Goal: Find specific page/section

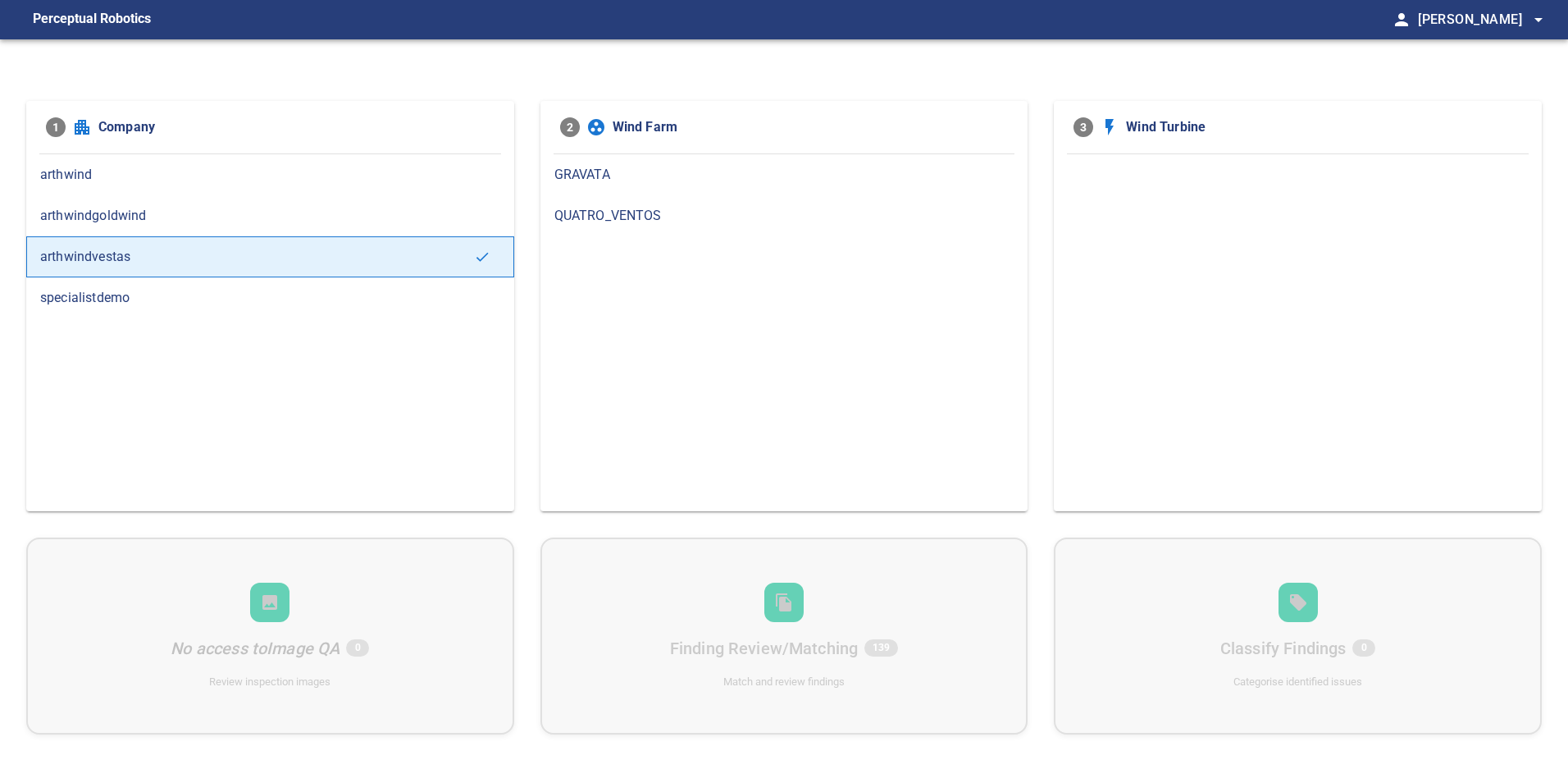
click at [604, 181] on span "GRAVATA" at bounding box center [784, 175] width 460 height 20
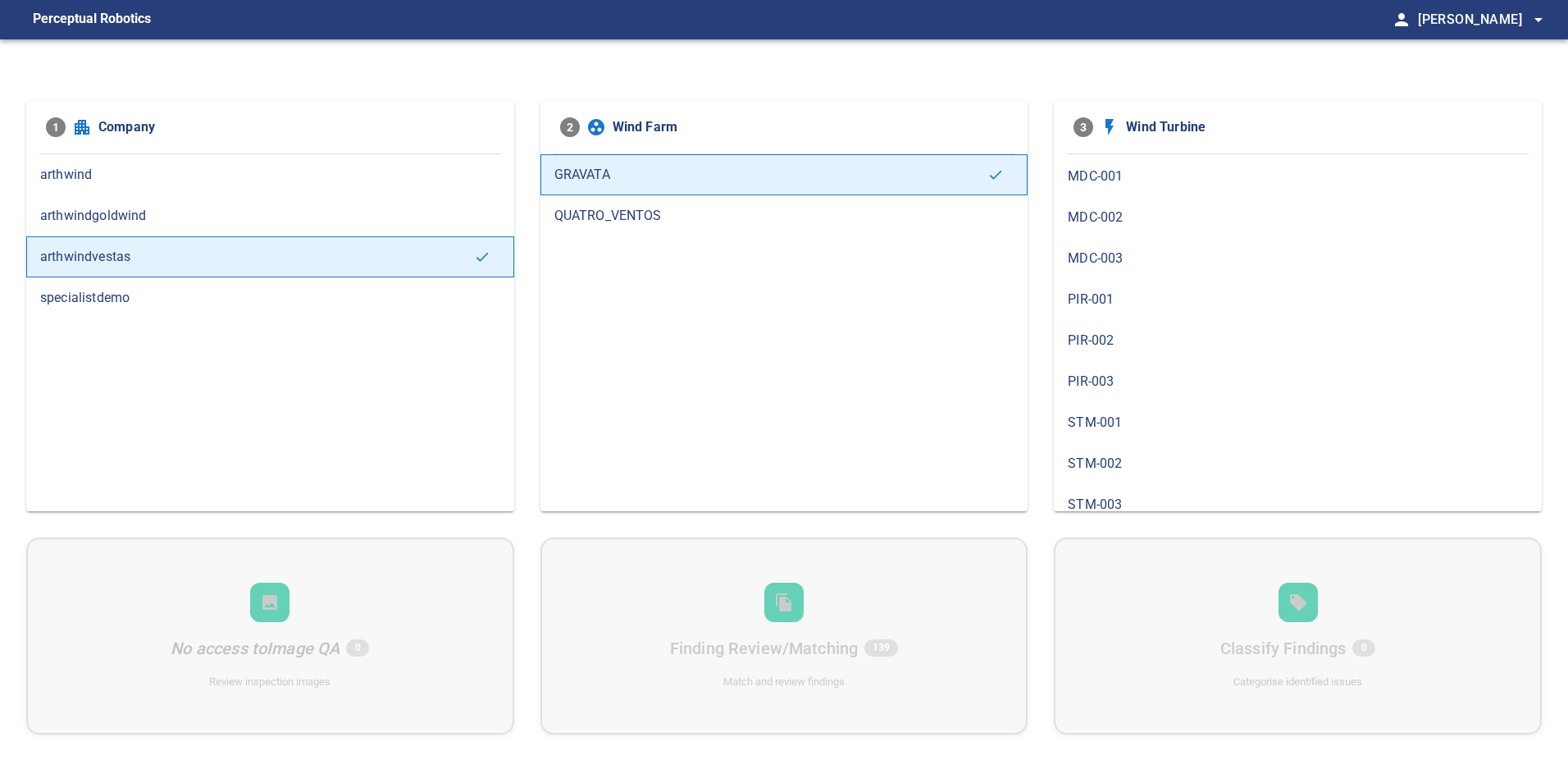
scroll to position [246, 0]
click at [1150, 283] on div "STM-001" at bounding box center [1298, 297] width 488 height 41
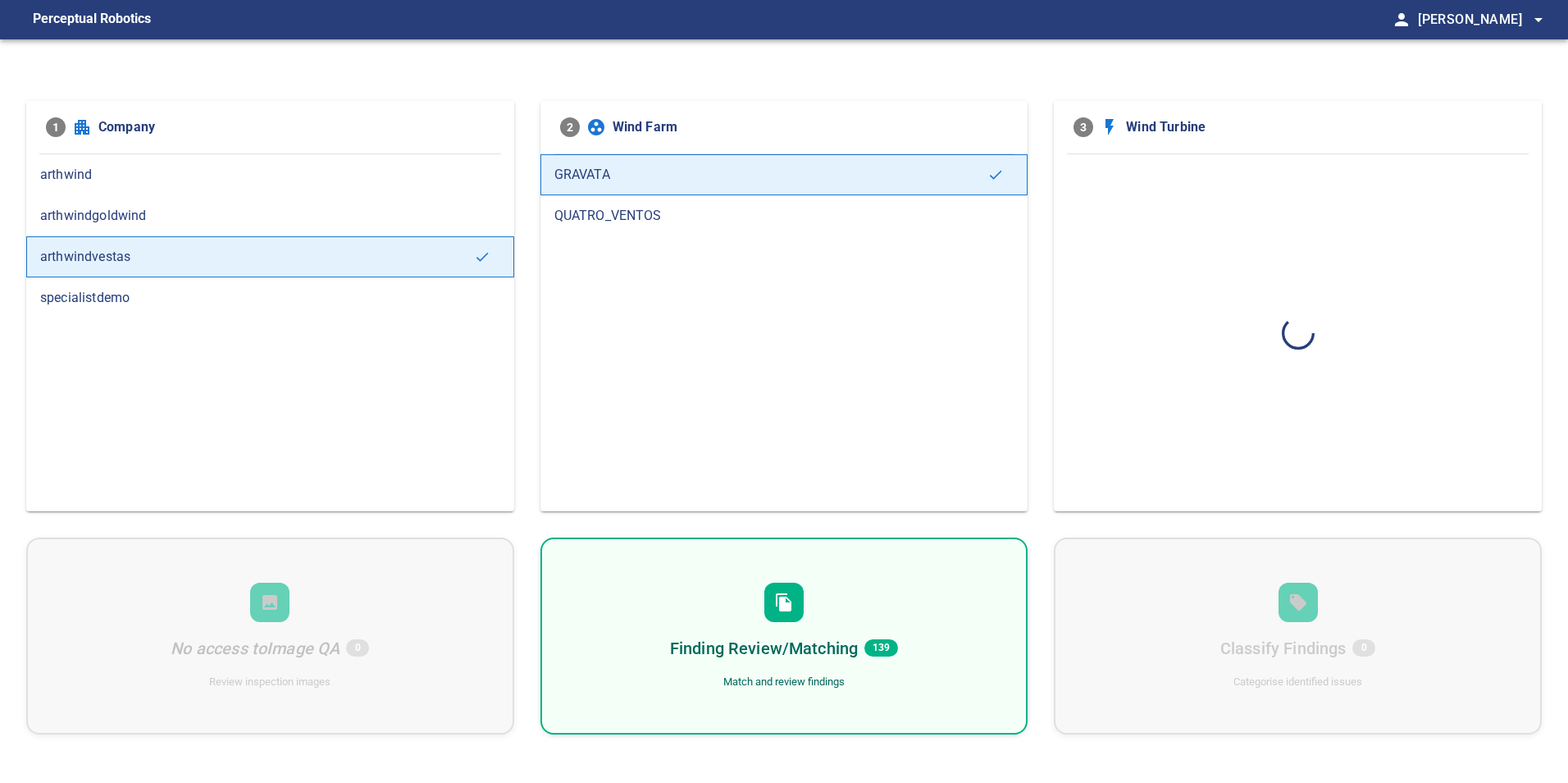
scroll to position [0, 0]
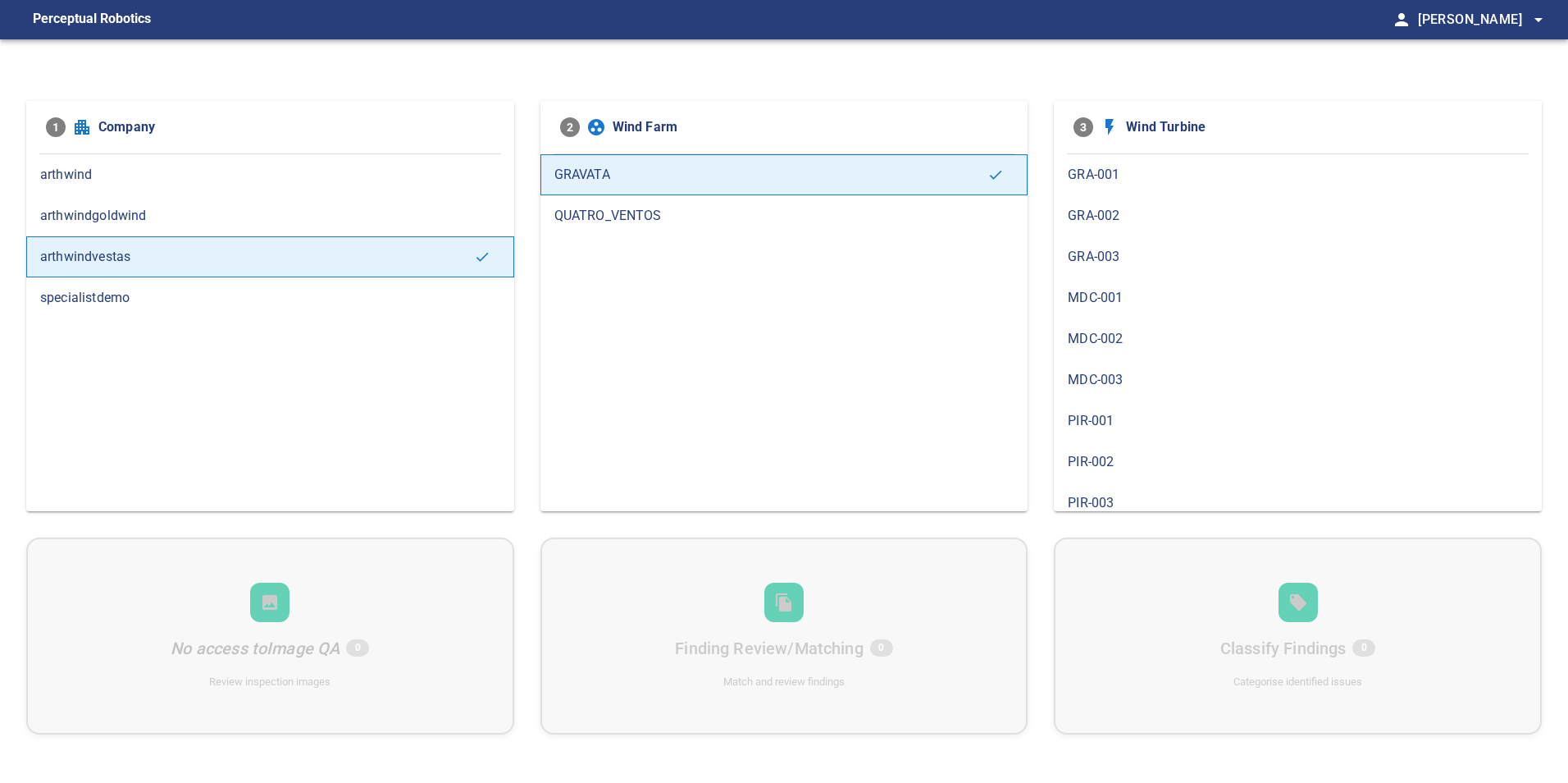
click at [1142, 332] on span "MDC-002" at bounding box center [1297, 339] width 460 height 20
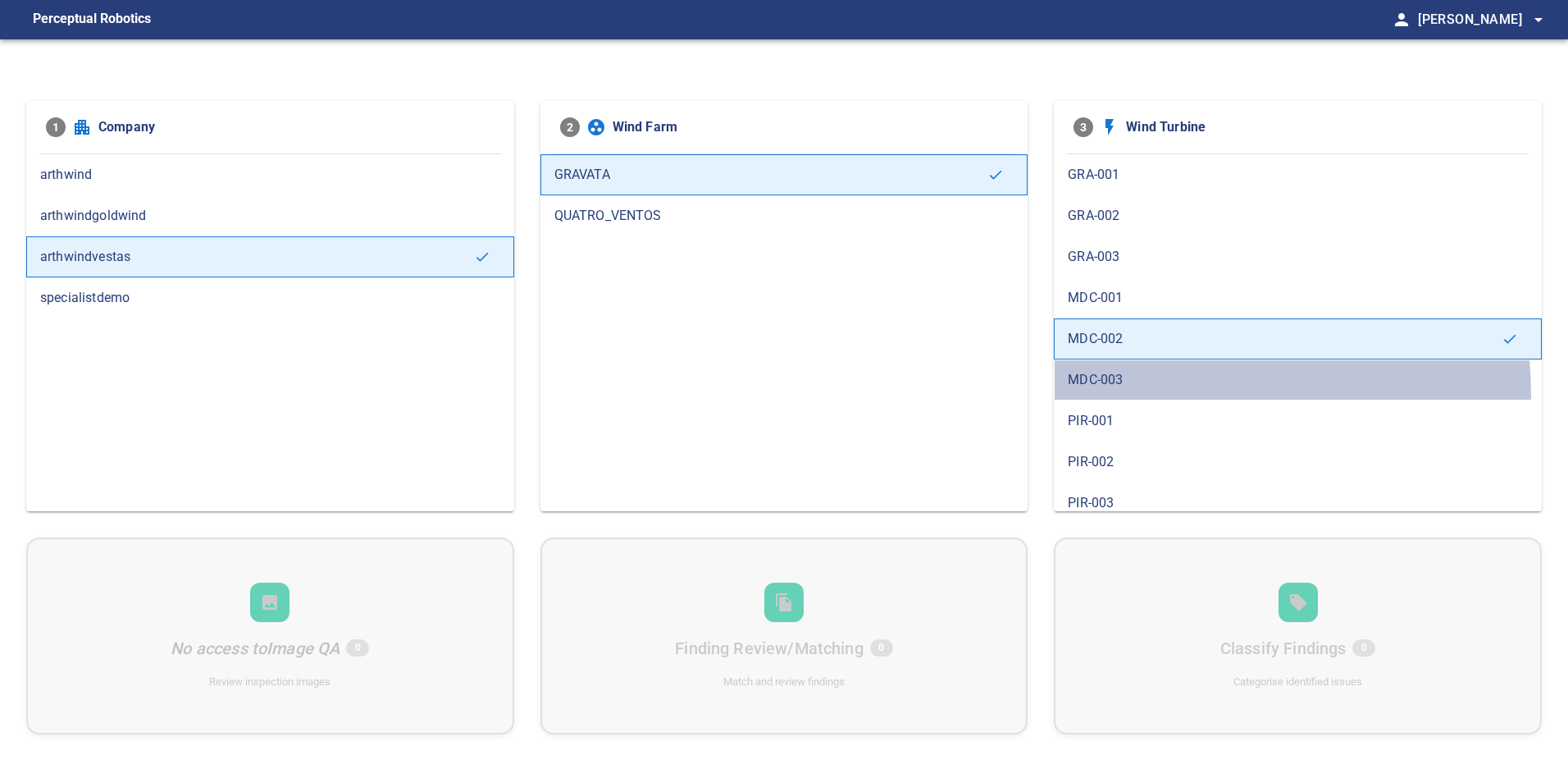
click at [1106, 396] on div "MDC-003" at bounding box center [1298, 380] width 488 height 41
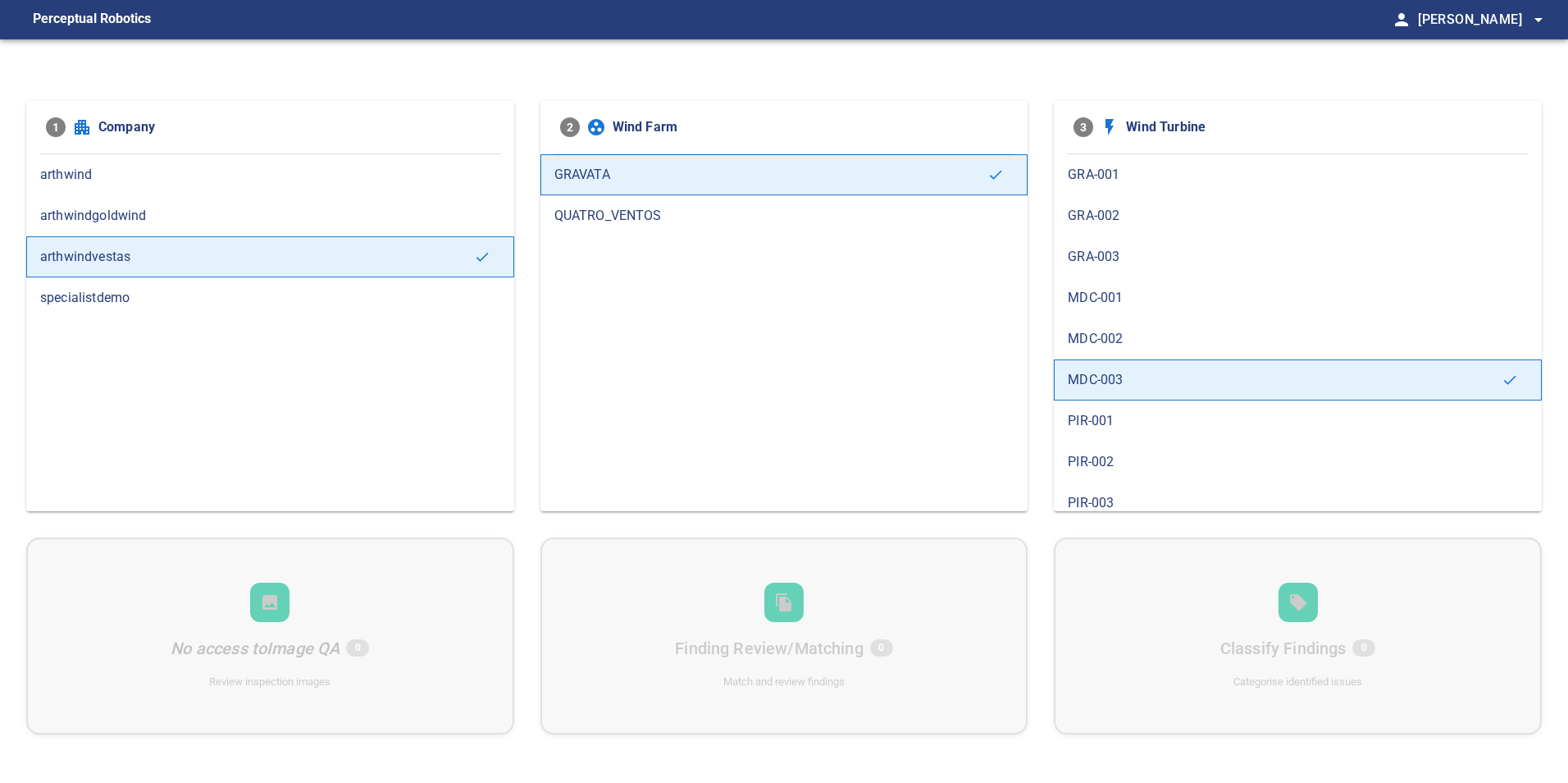
click at [1114, 423] on span "PIR-001" at bounding box center [1297, 421] width 460 height 20
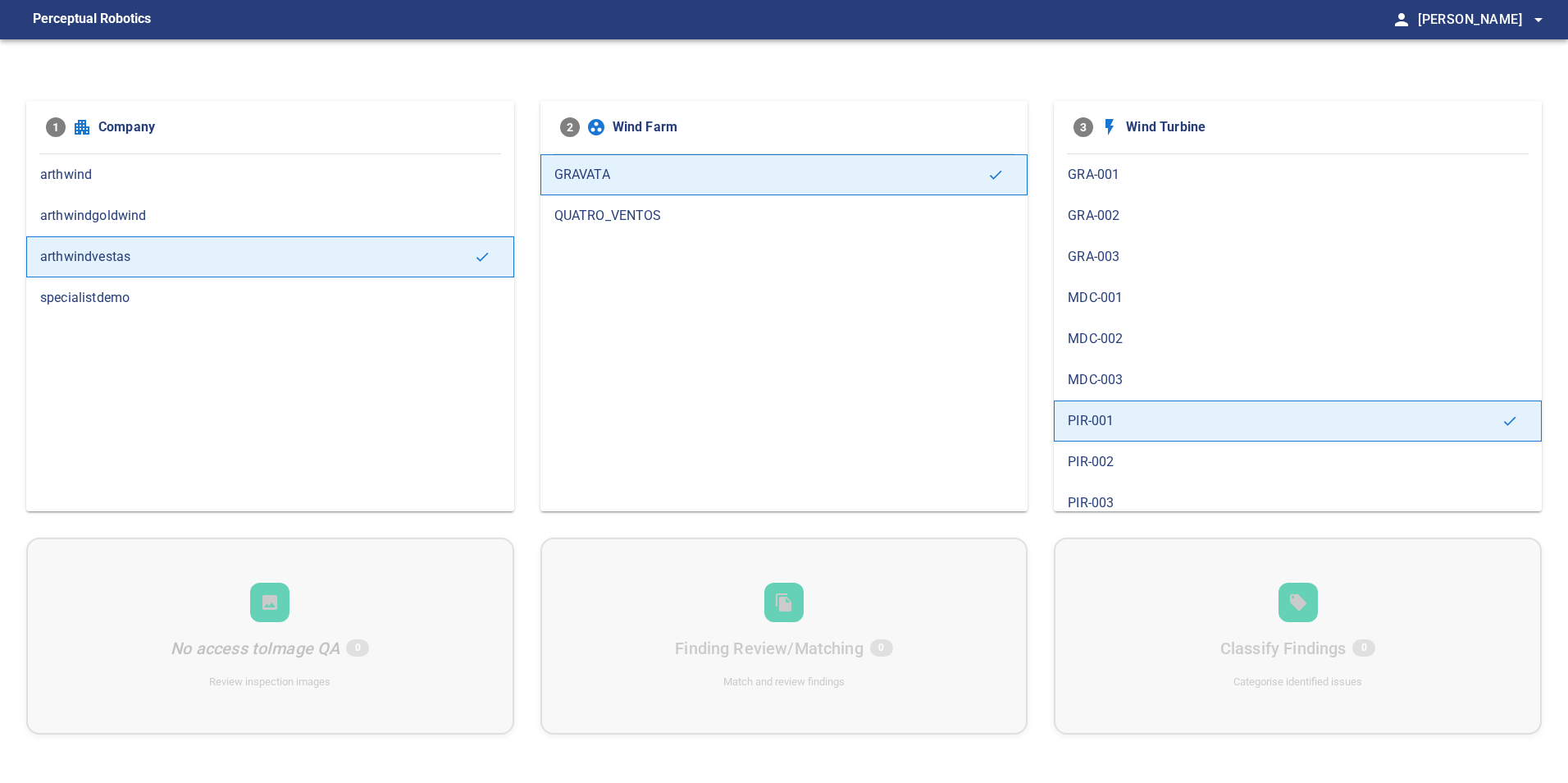
scroll to position [82, 0]
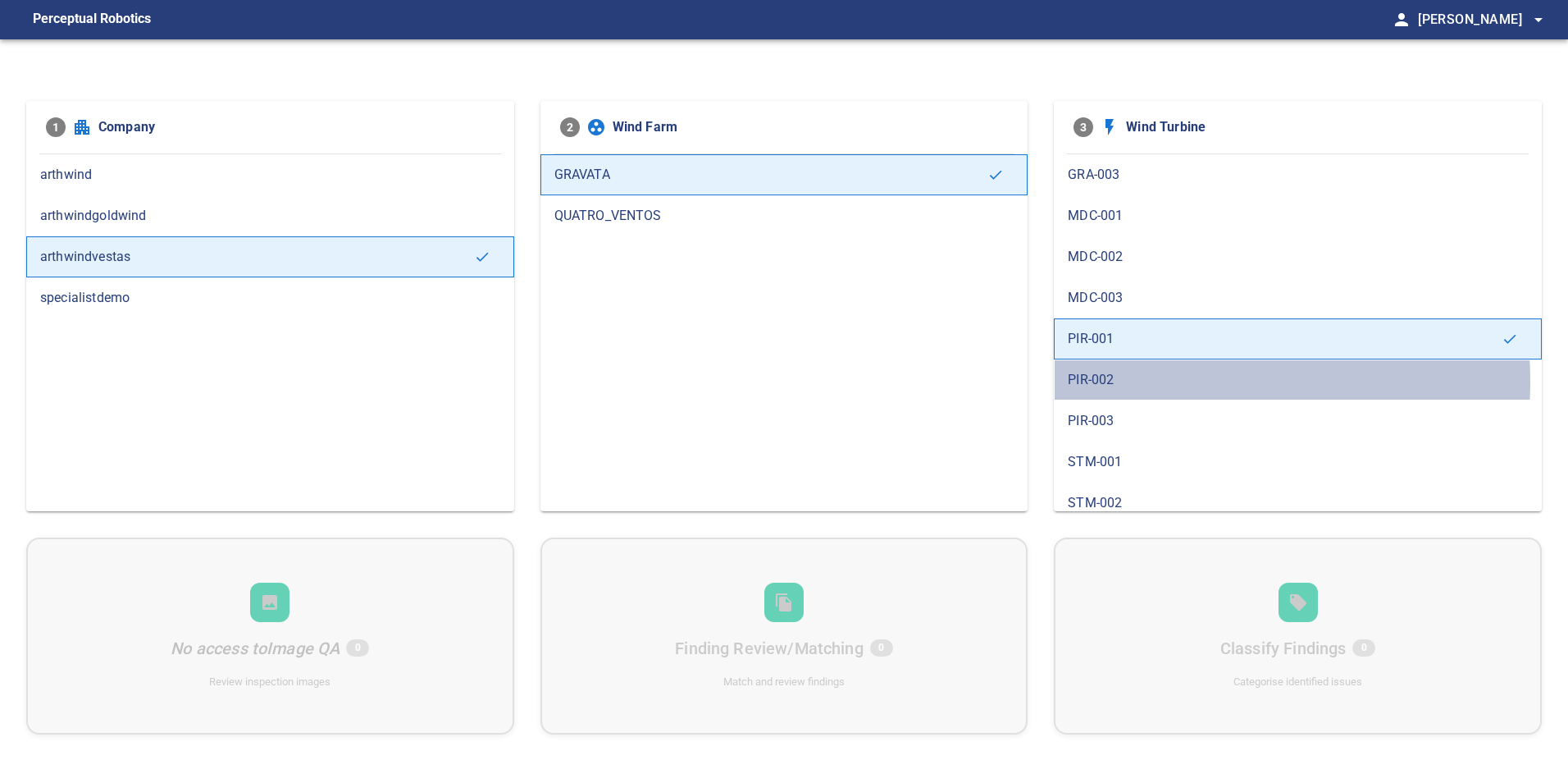
click at [1141, 381] on span "PIR-002" at bounding box center [1297, 381] width 460 height 20
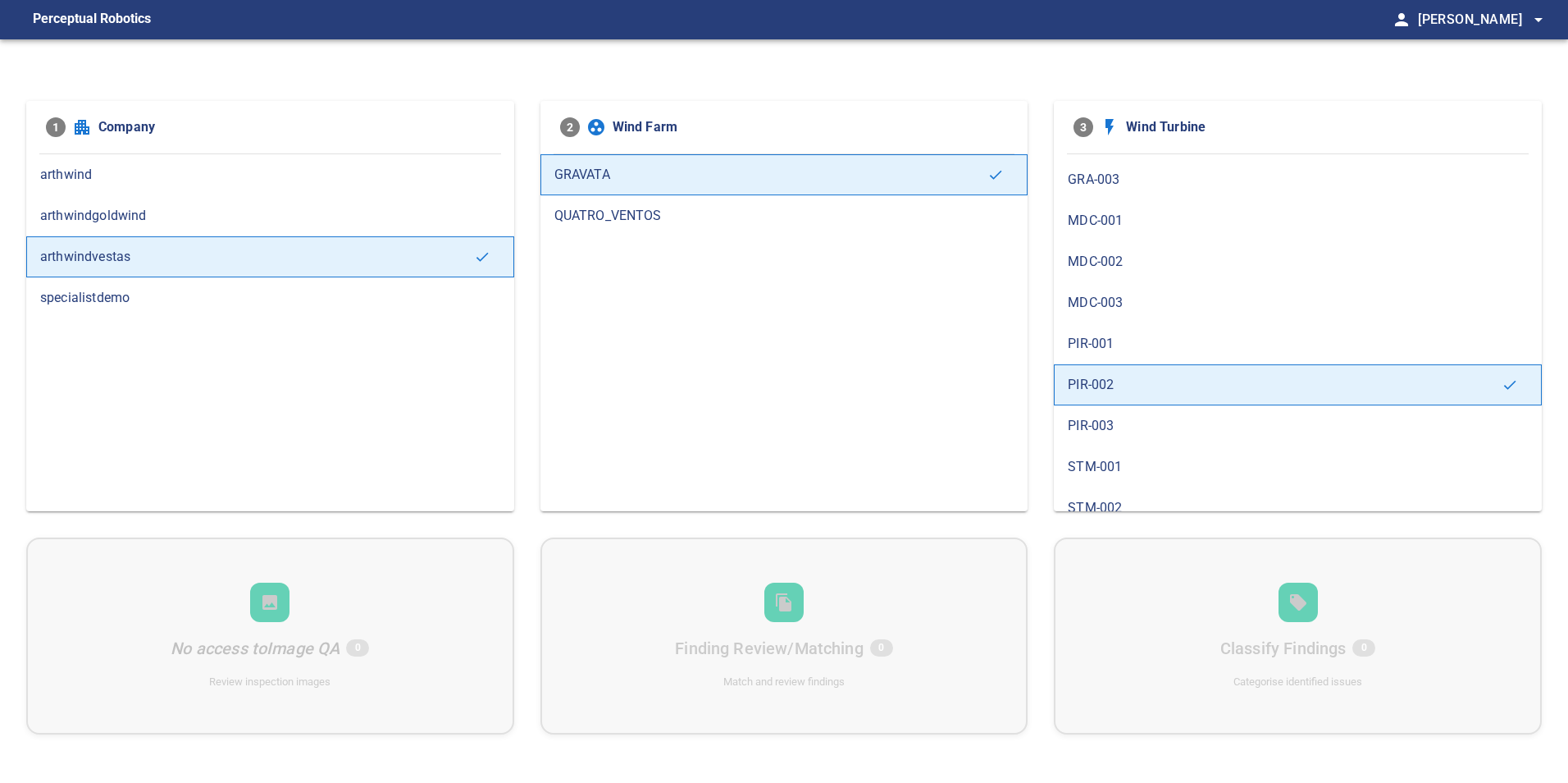
scroll to position [164, 0]
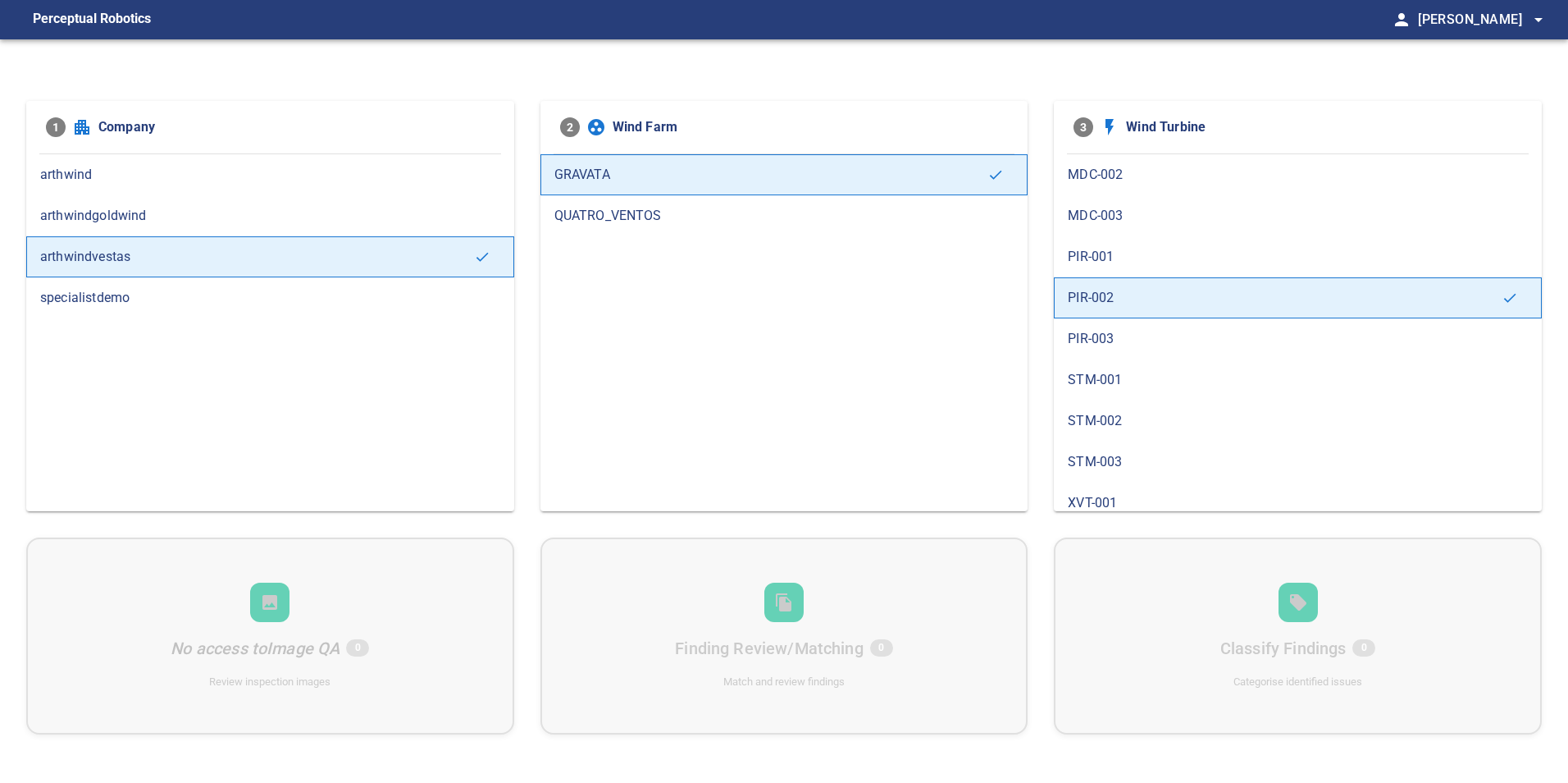
click at [1125, 341] on span "PIR-003" at bounding box center [1297, 339] width 460 height 20
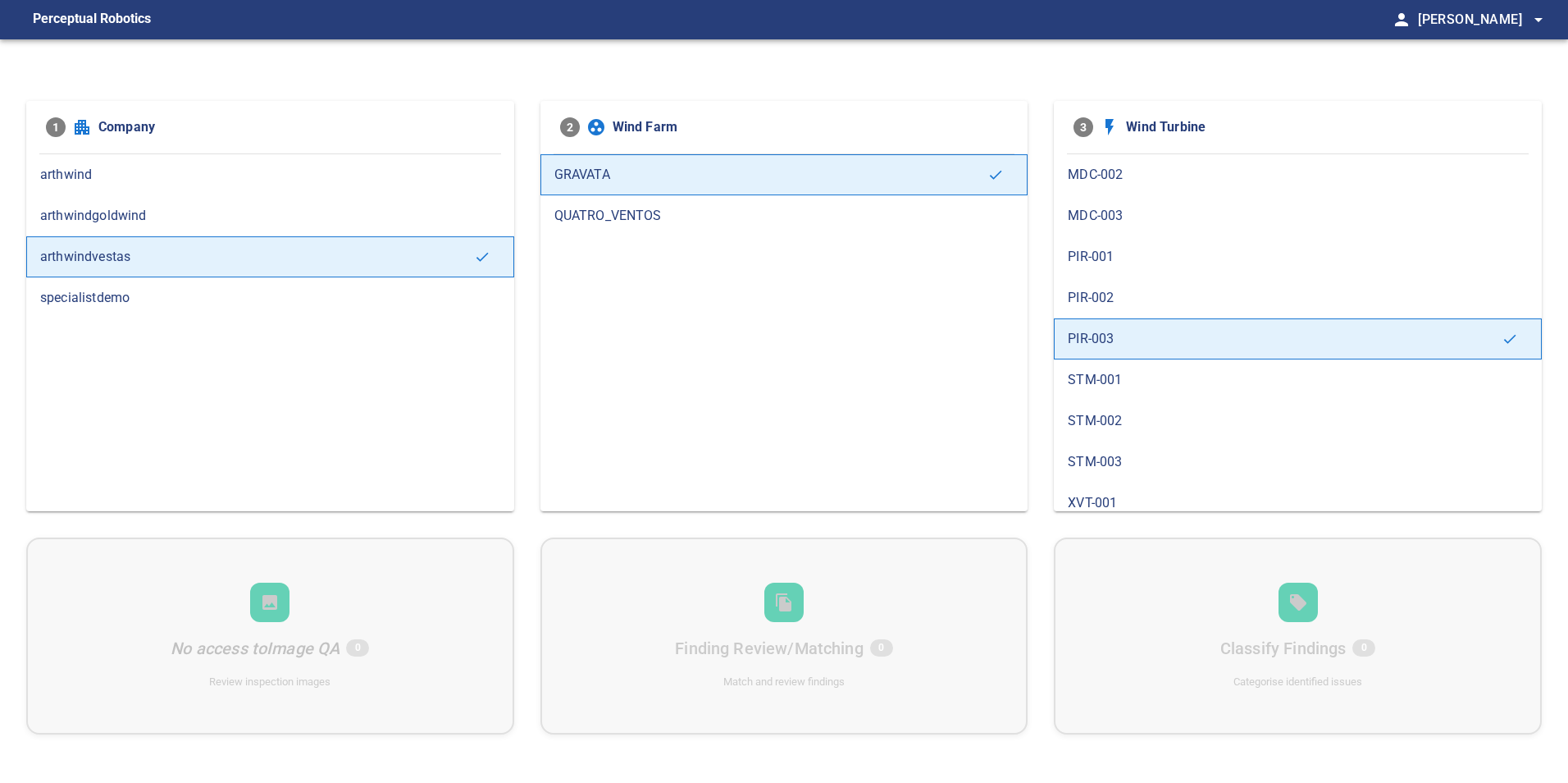
click at [1111, 381] on span "STM-001" at bounding box center [1297, 381] width 460 height 20
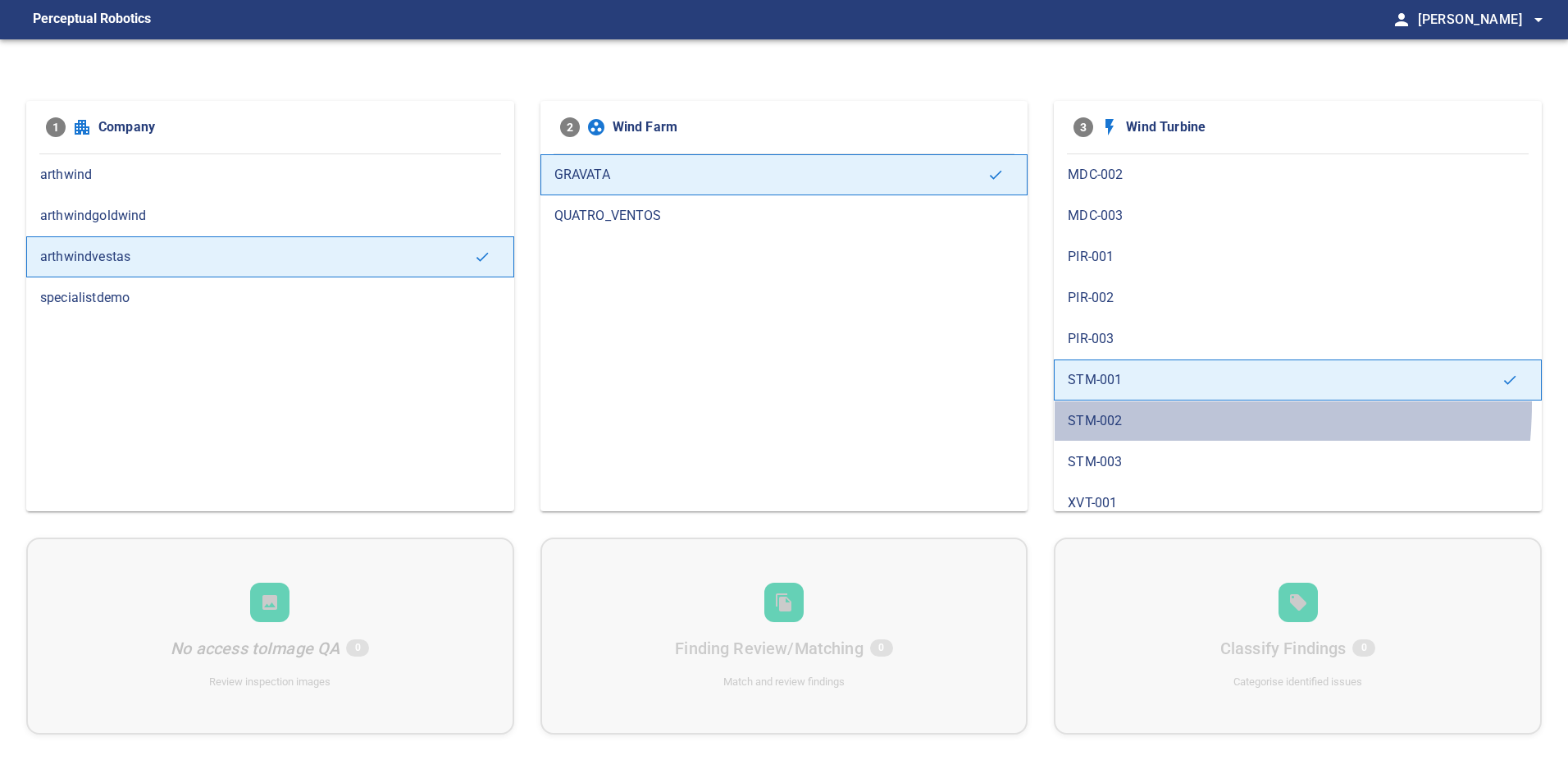
click at [1110, 402] on div "STM-002" at bounding box center [1298, 421] width 488 height 41
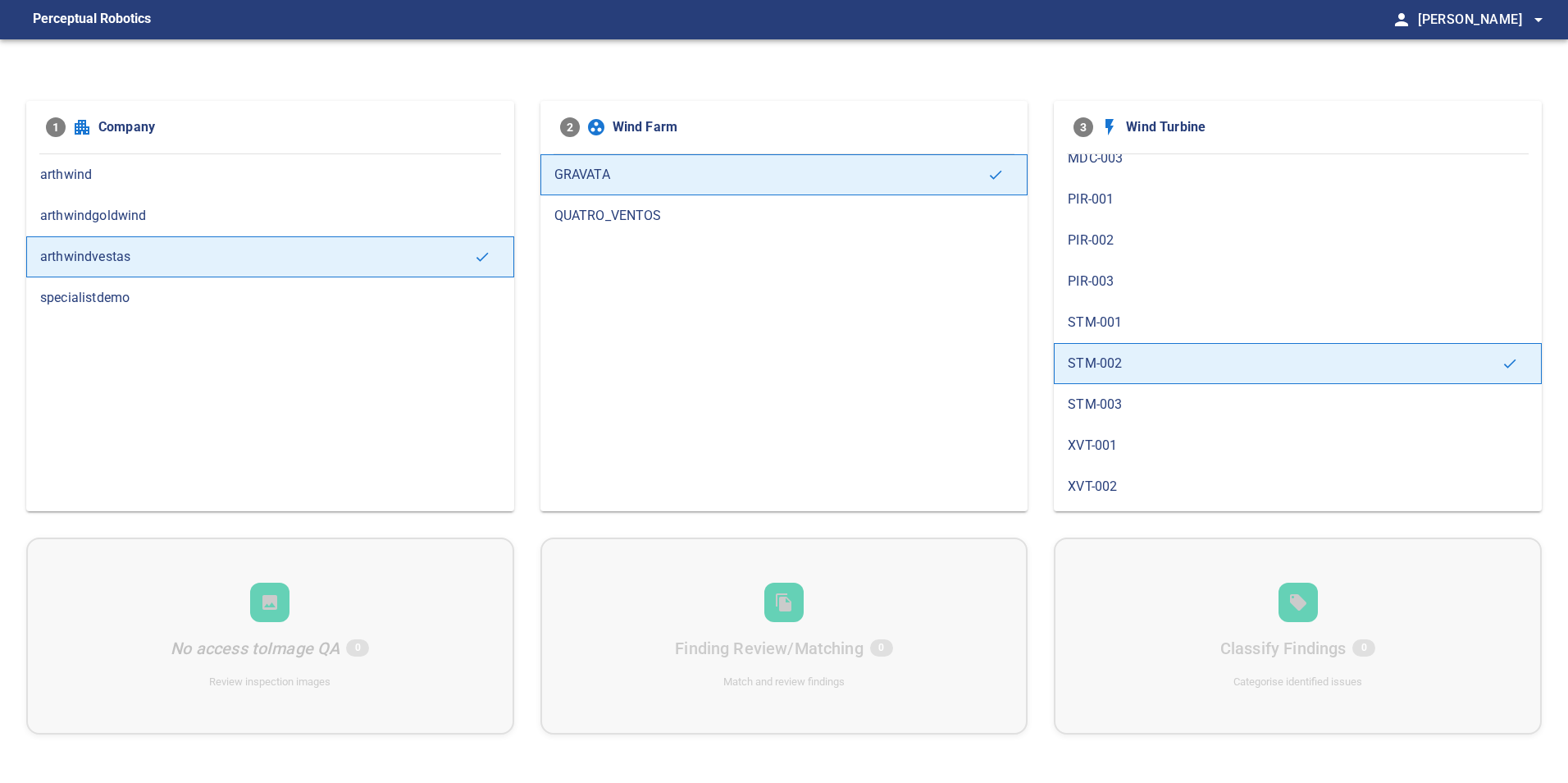
scroll to position [246, 0]
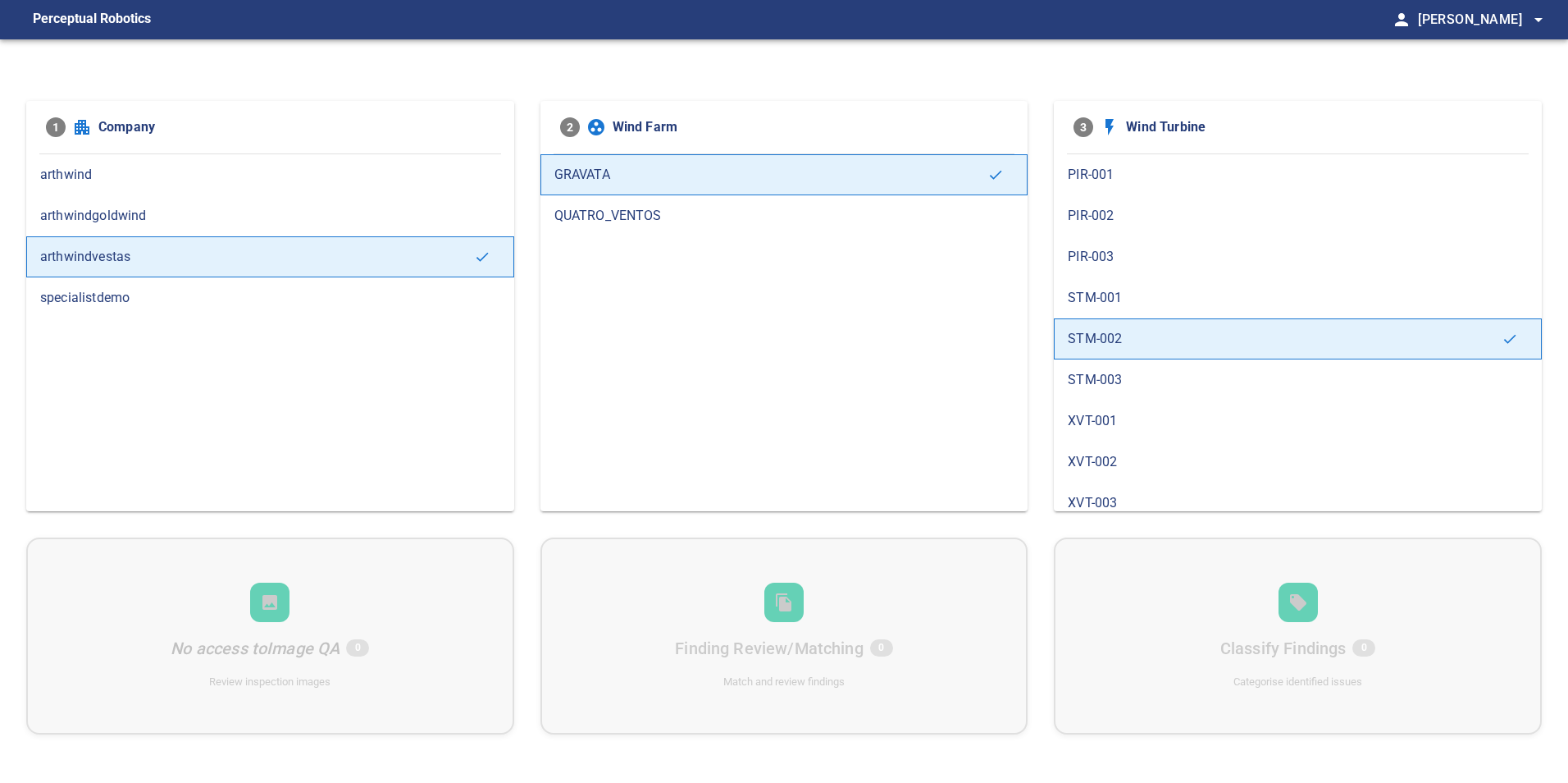
click at [1124, 378] on span "STM-003" at bounding box center [1297, 381] width 460 height 20
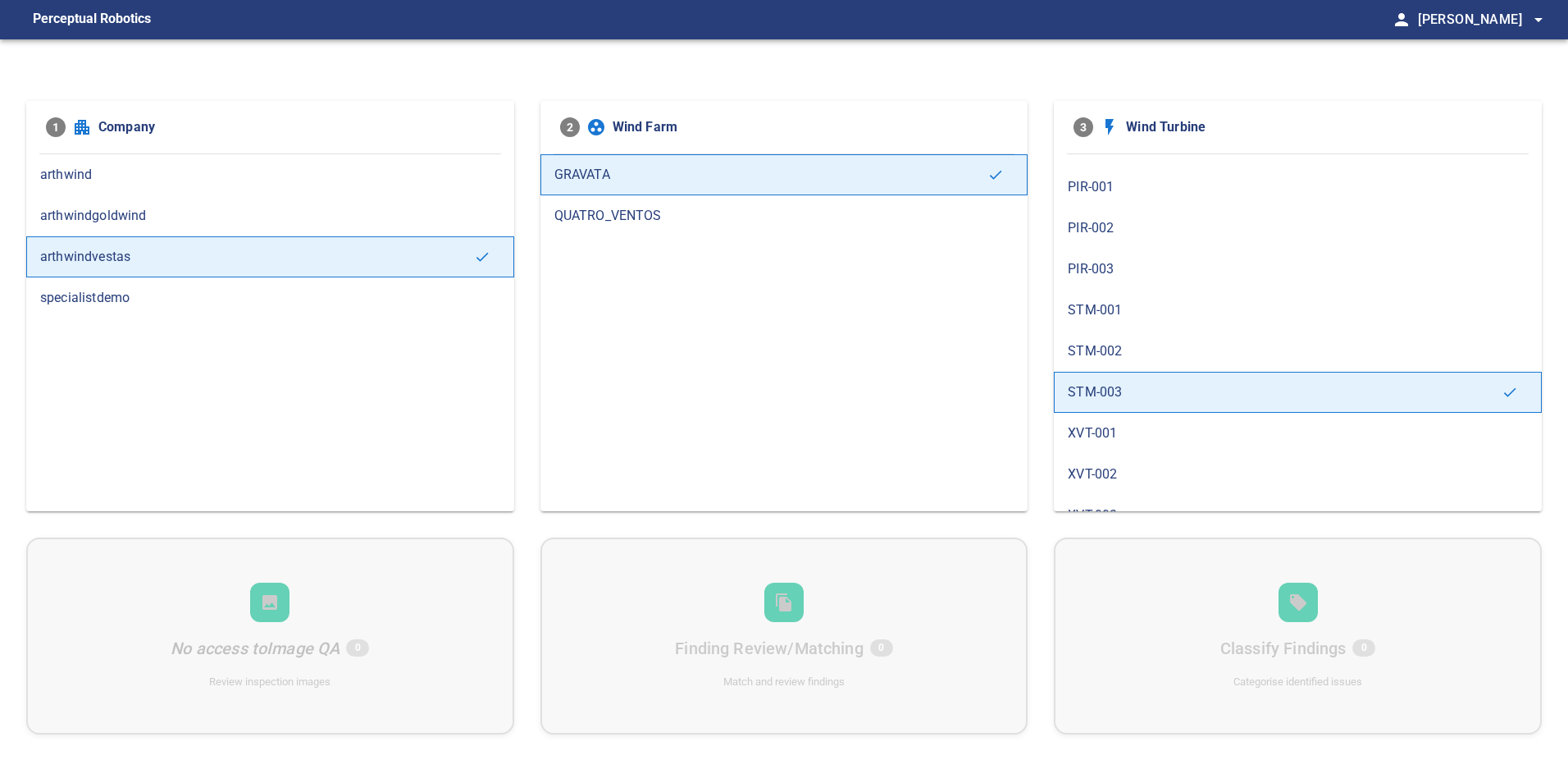
scroll to position [259, 0]
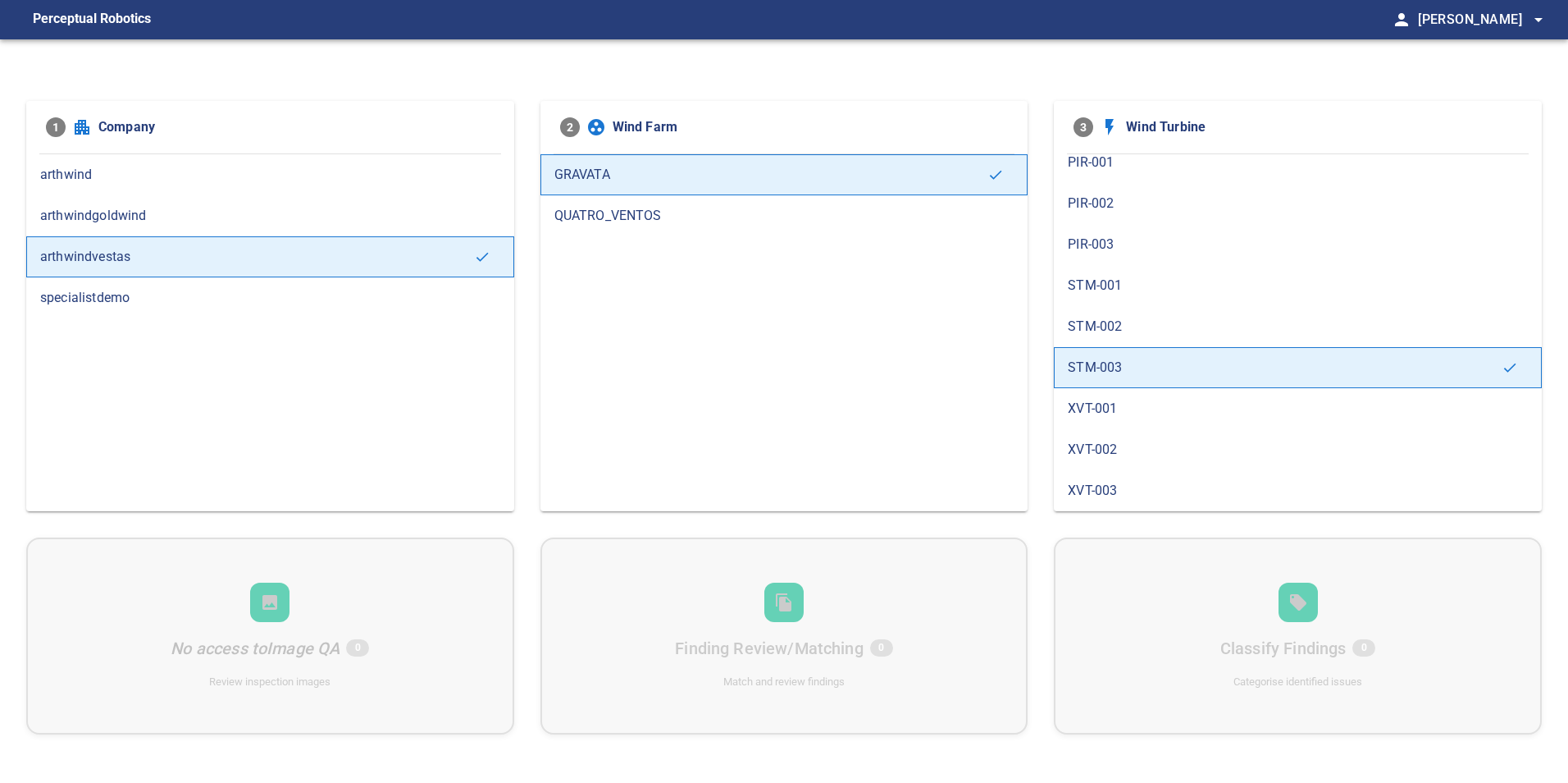
click at [1115, 409] on span "XVT-001" at bounding box center [1297, 409] width 460 height 20
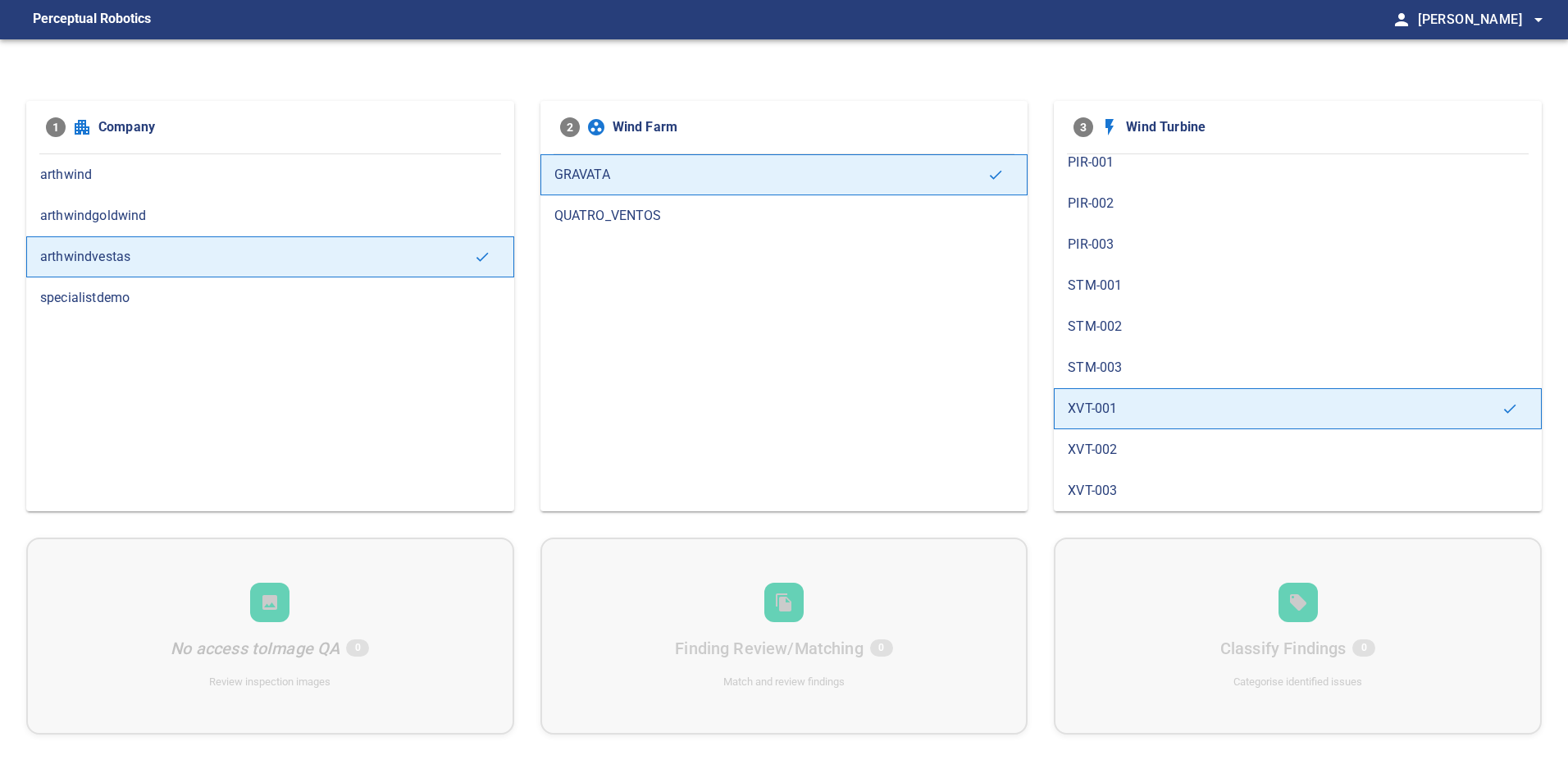
click at [1110, 455] on span "XVT-002" at bounding box center [1297, 450] width 460 height 20
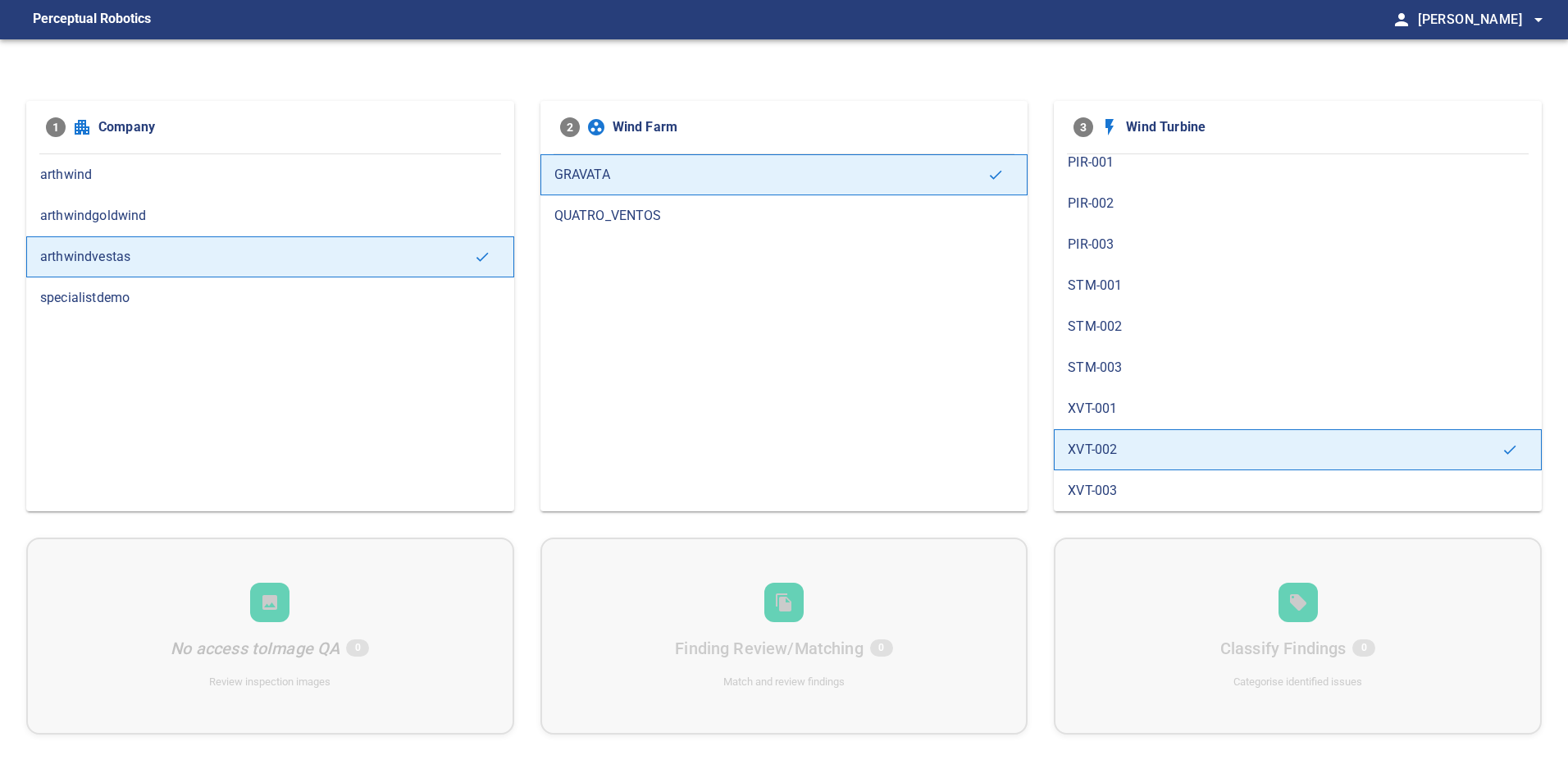
click at [1103, 491] on span "XVT-003" at bounding box center [1297, 491] width 460 height 20
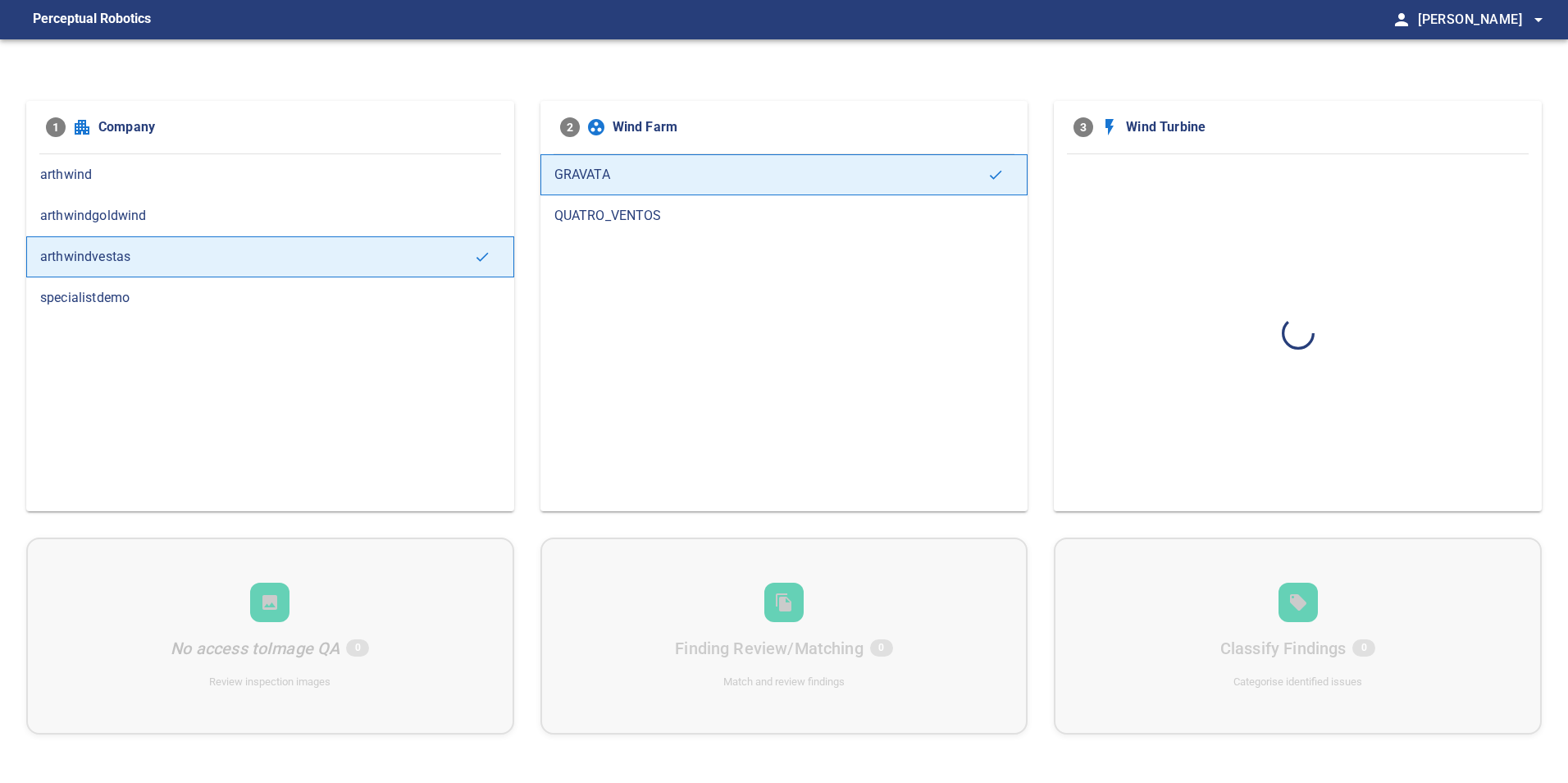
scroll to position [0, 0]
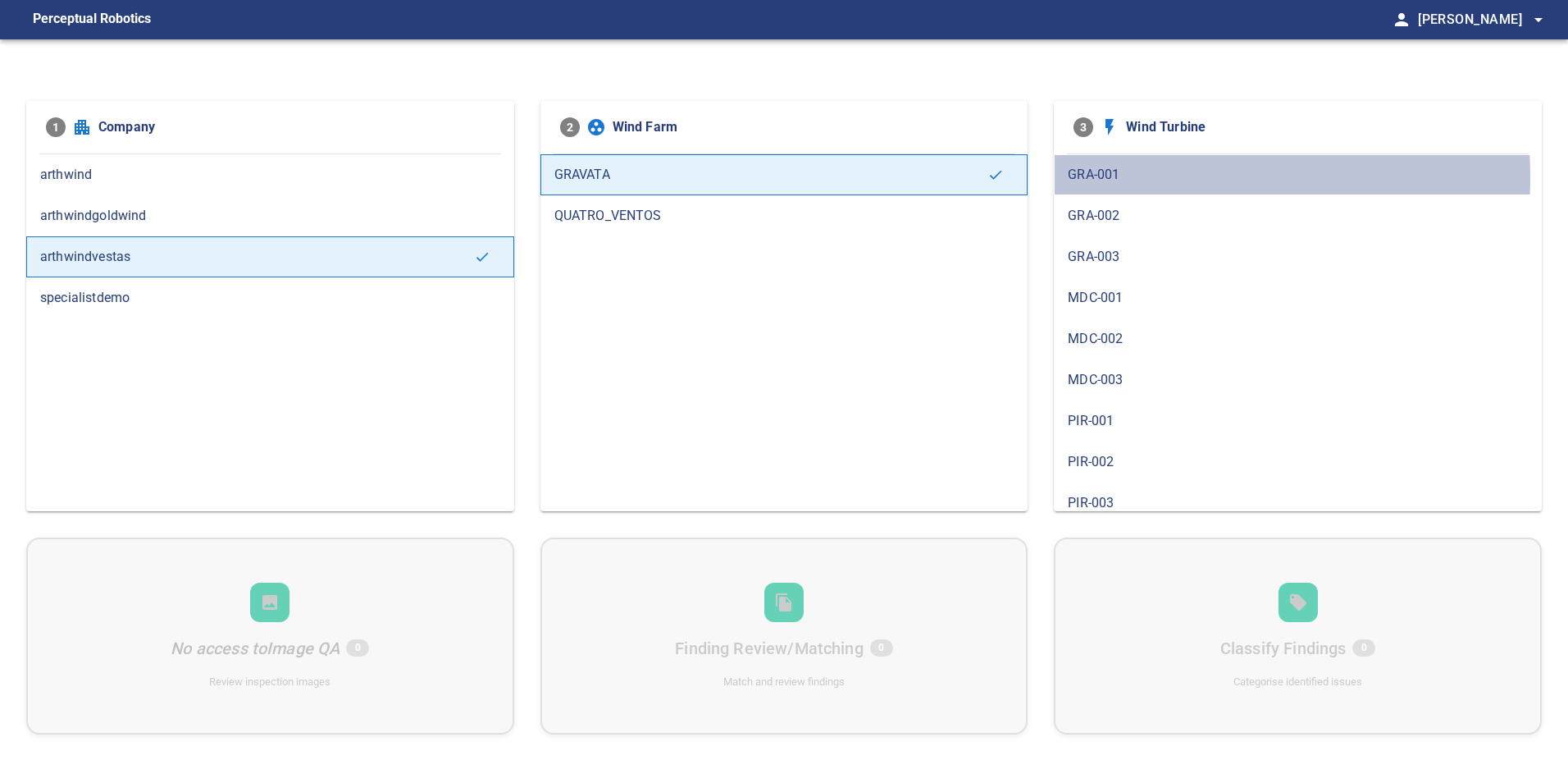
click at [1116, 177] on span "GRA-001" at bounding box center [1297, 175] width 460 height 20
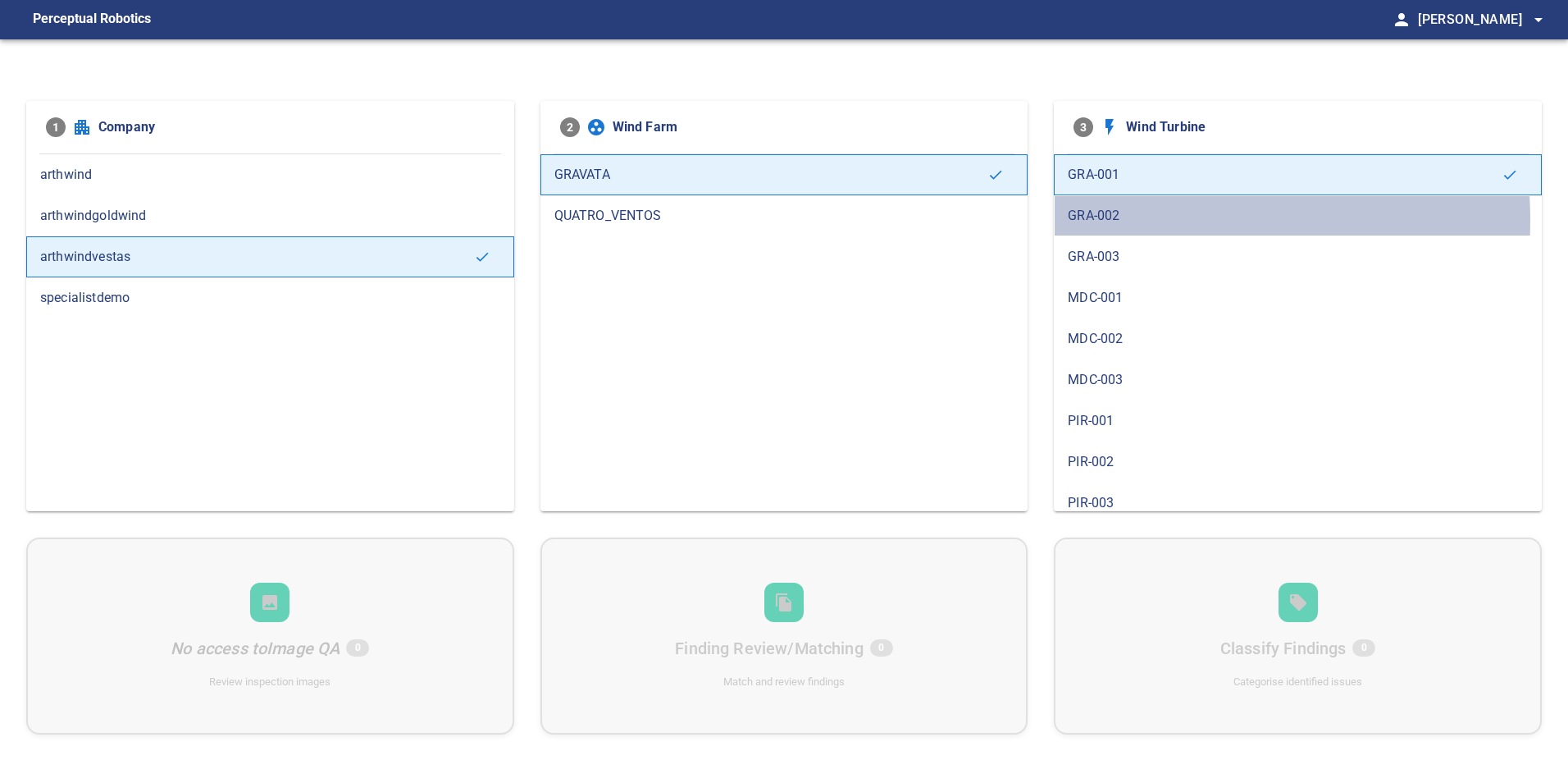
click at [1117, 220] on span "GRA-002" at bounding box center [1297, 216] width 460 height 20
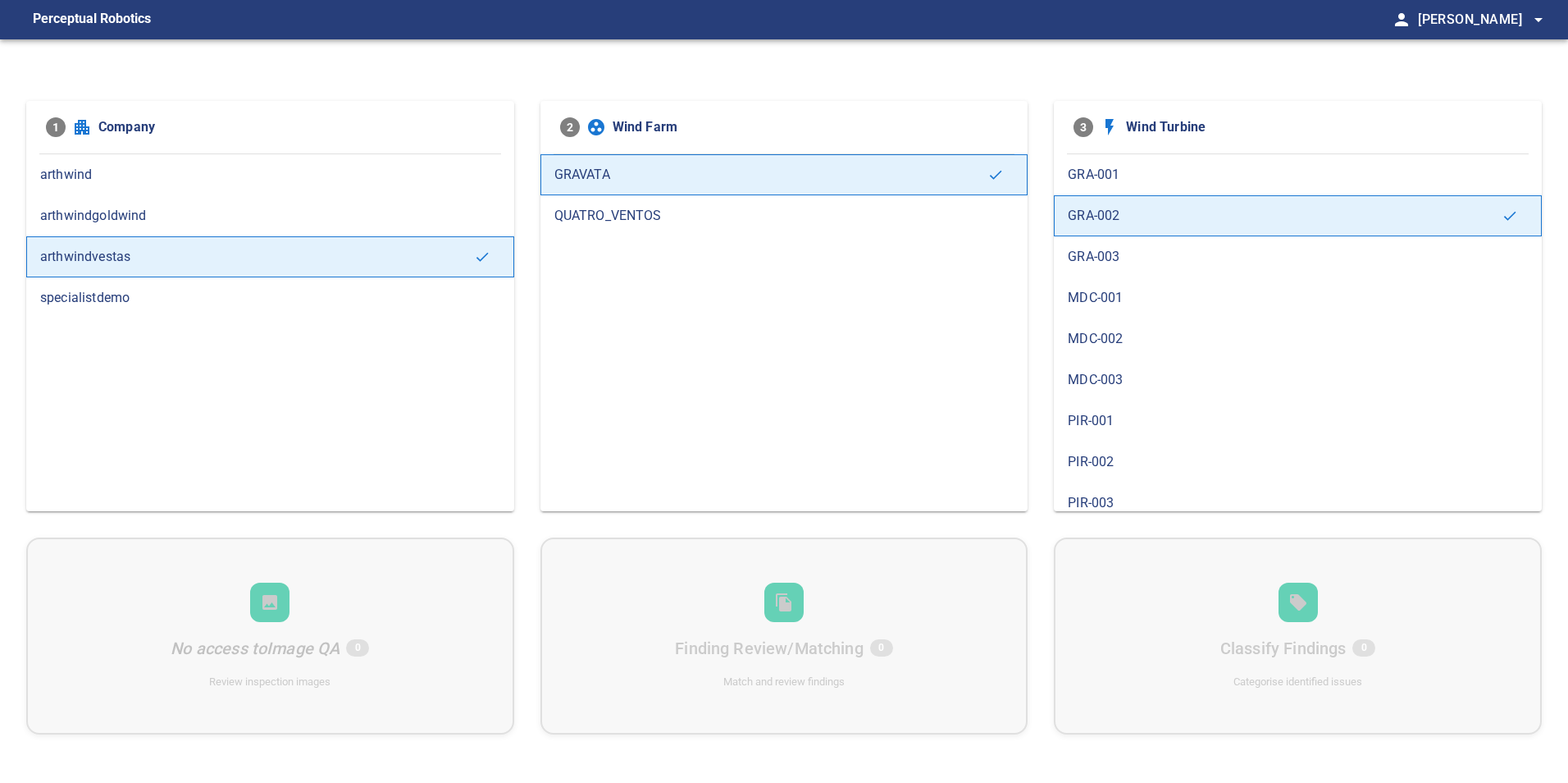
click at [1105, 259] on span "GRA-003" at bounding box center [1297, 257] width 460 height 20
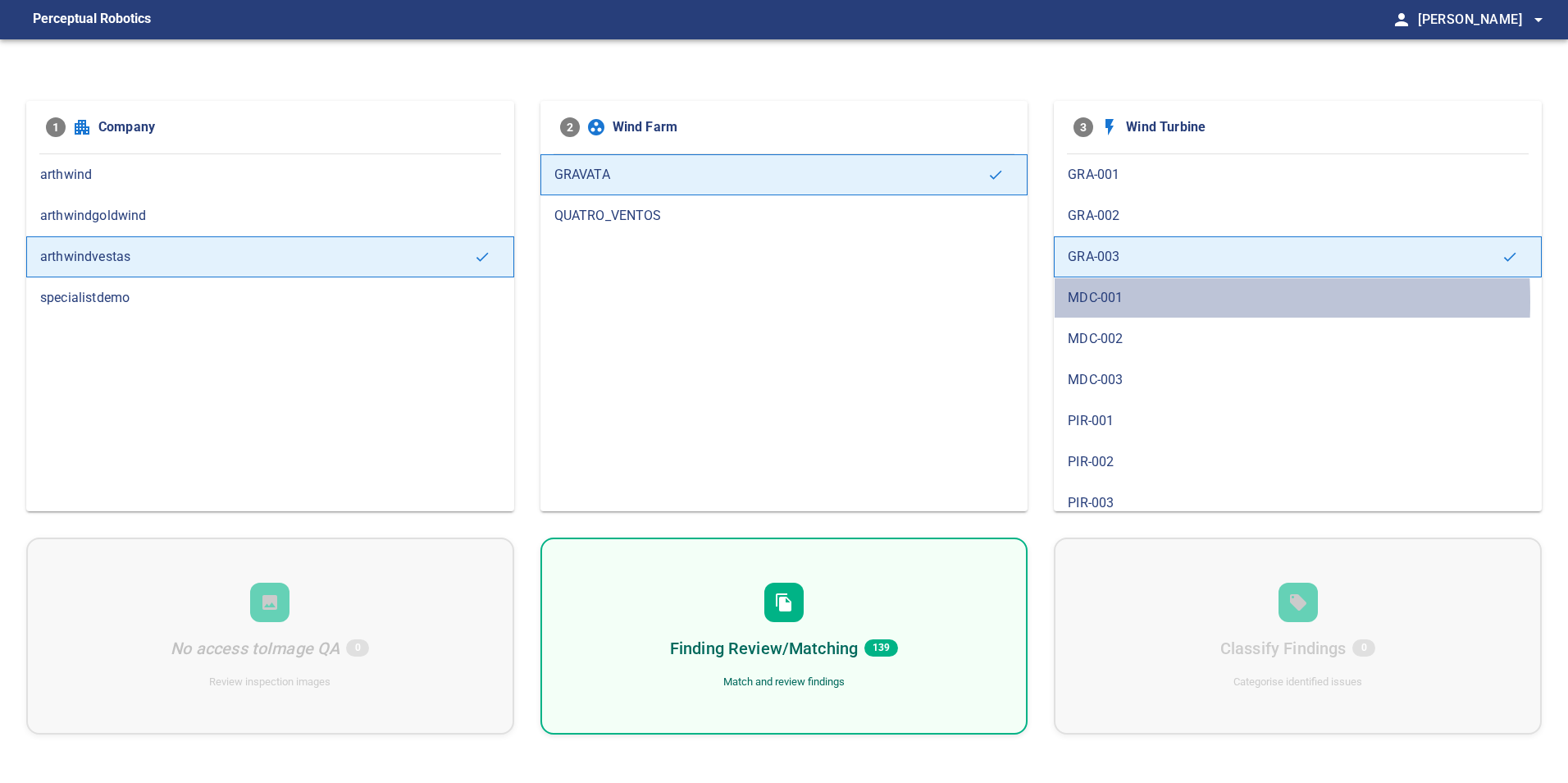
click at [1101, 301] on span "MDC-001" at bounding box center [1297, 298] width 460 height 20
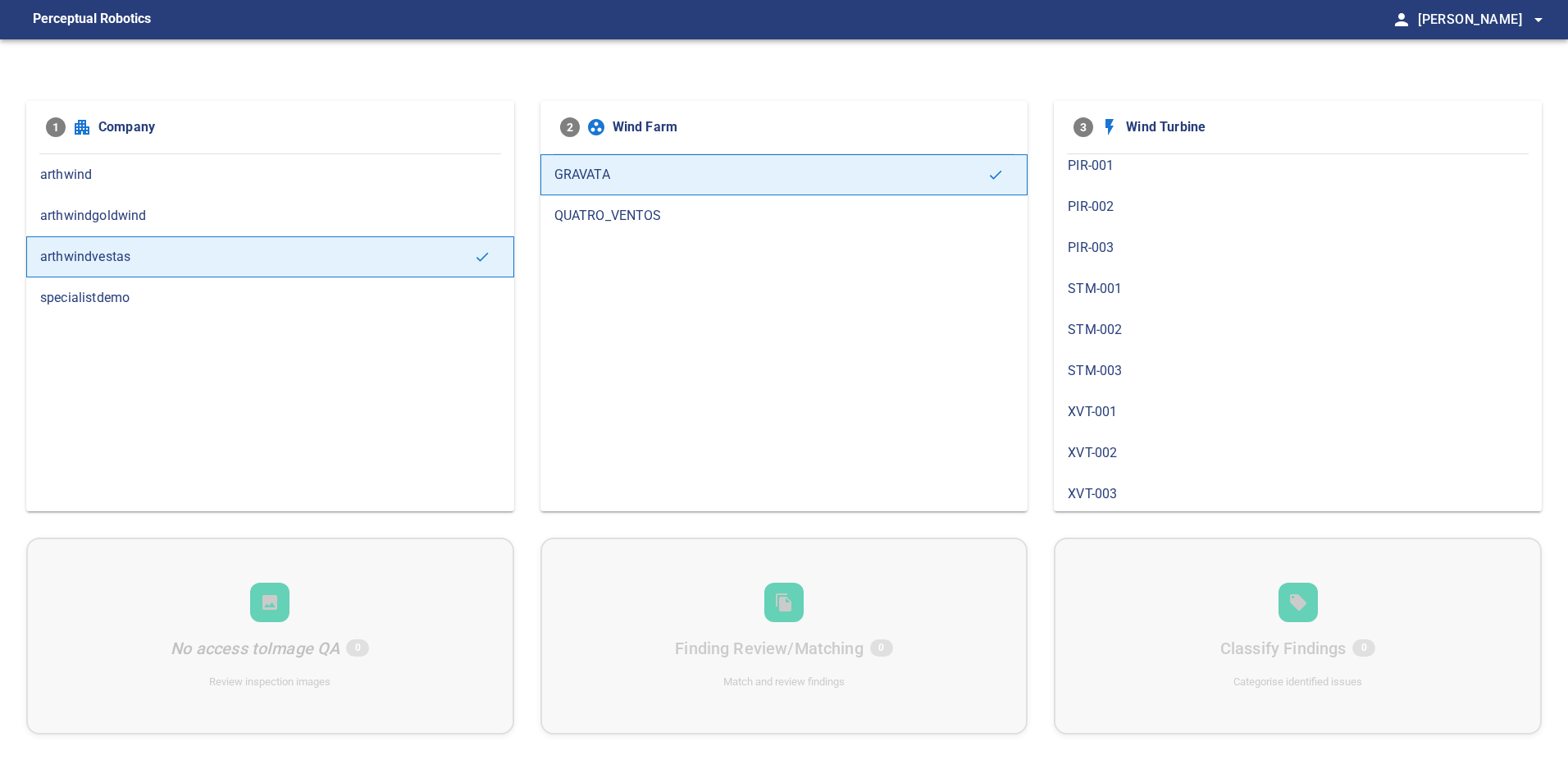
scroll to position [259, 0]
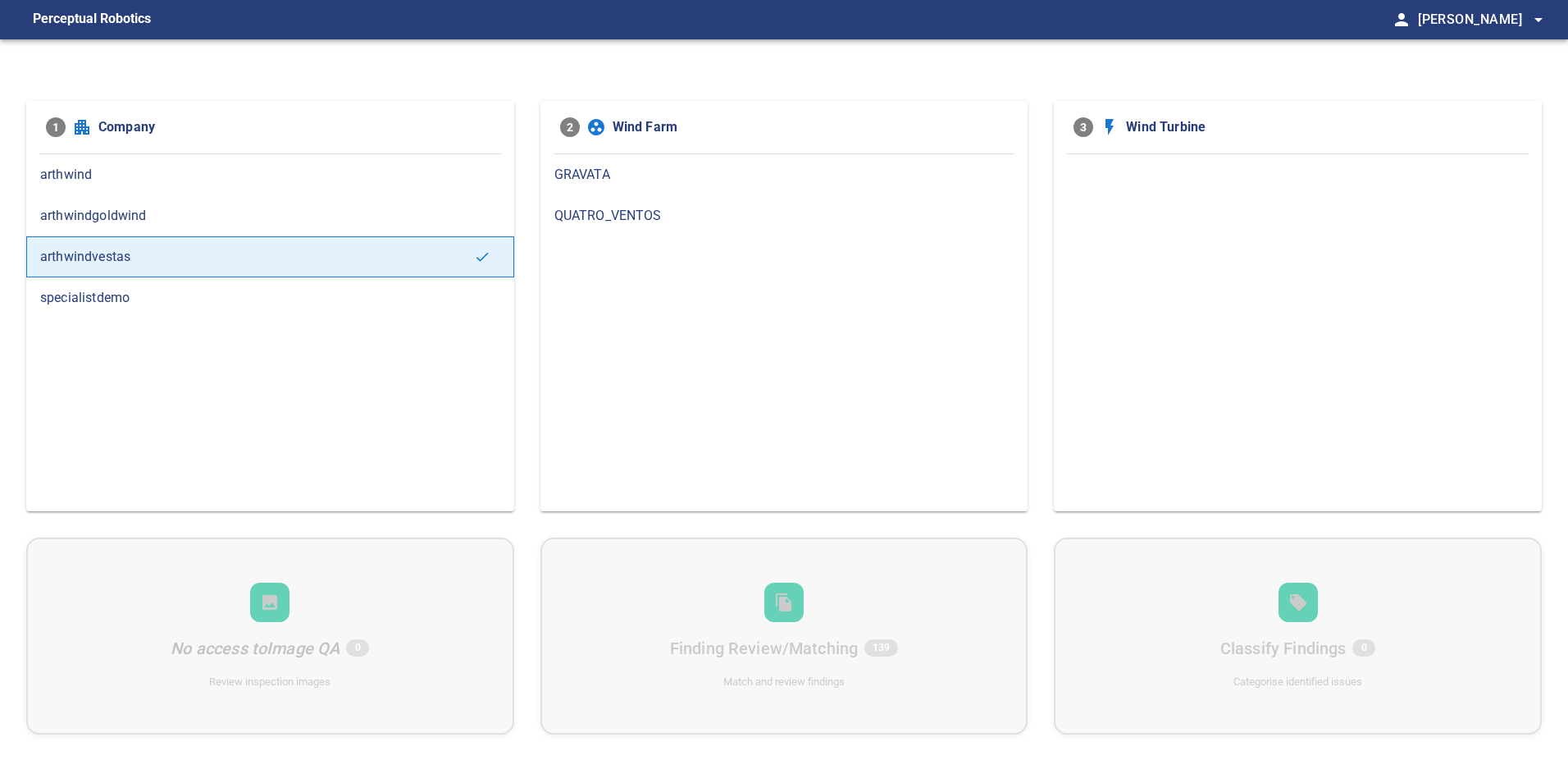
click at [711, 154] on hr at bounding box center [784, 154] width 462 height 1
click at [720, 174] on span "GRAVATA" at bounding box center [784, 175] width 460 height 20
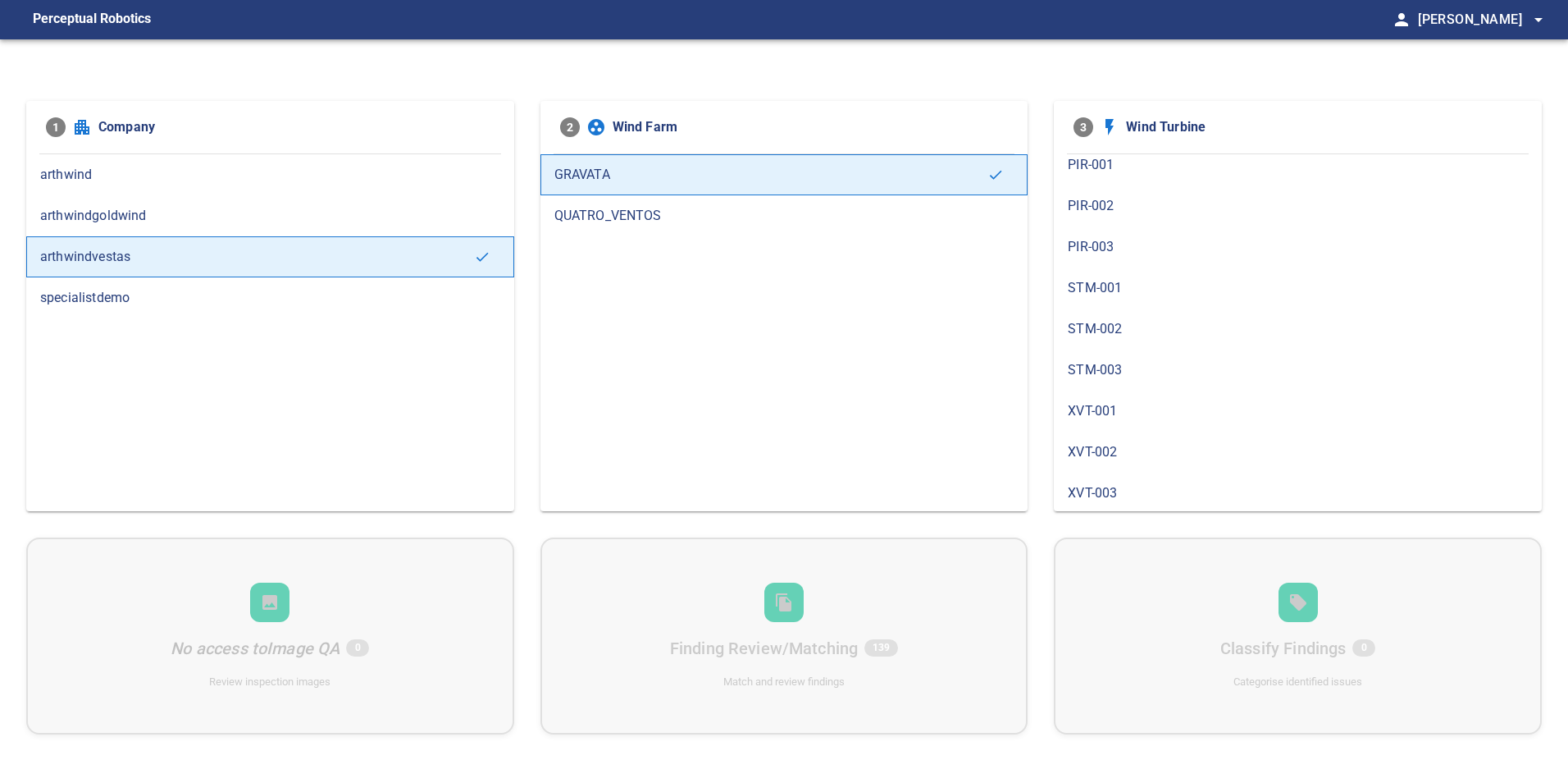
scroll to position [259, 0]
click at [1090, 426] on div "XVT-001" at bounding box center [1298, 408] width 488 height 41
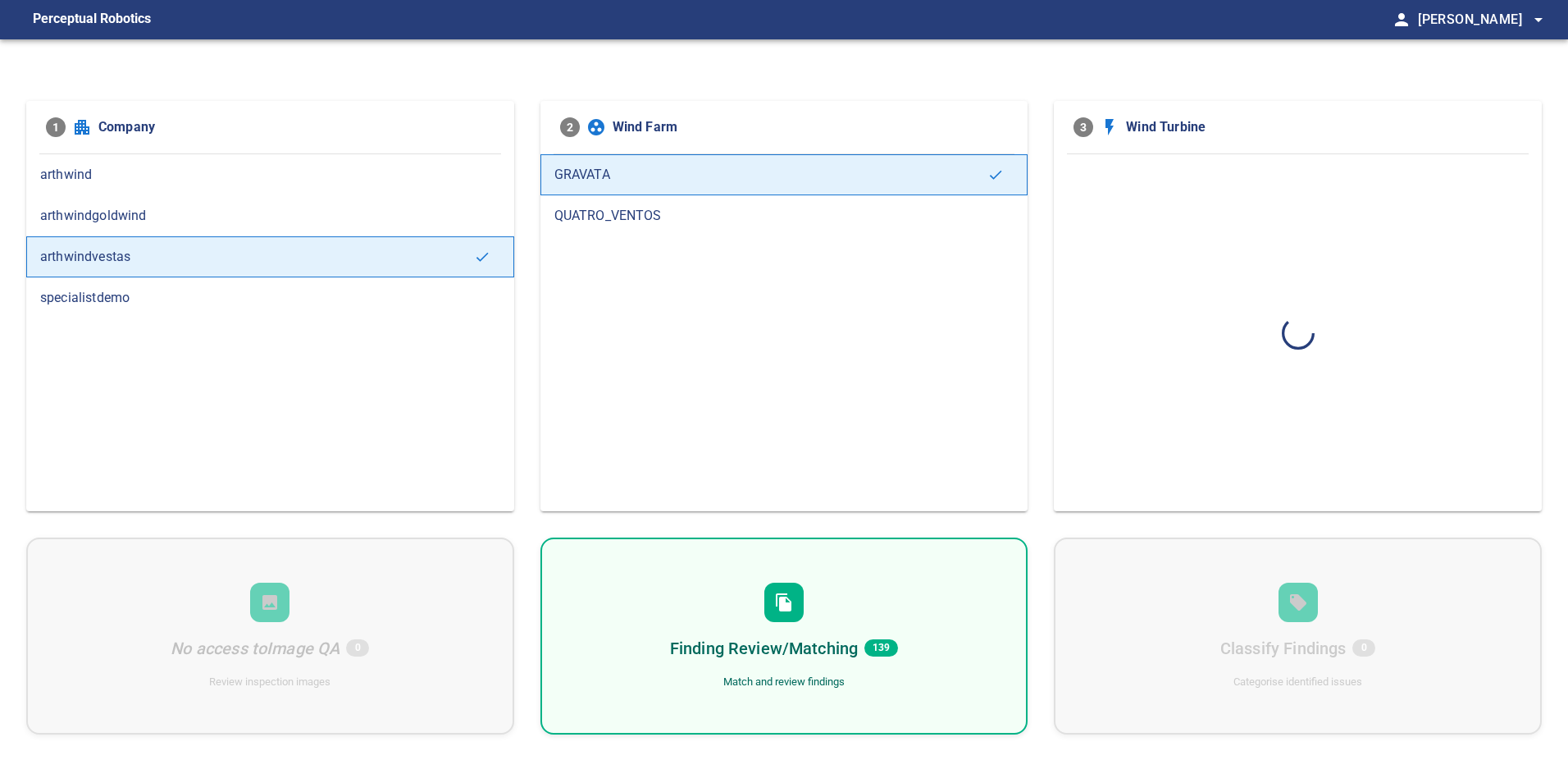
scroll to position [0, 0]
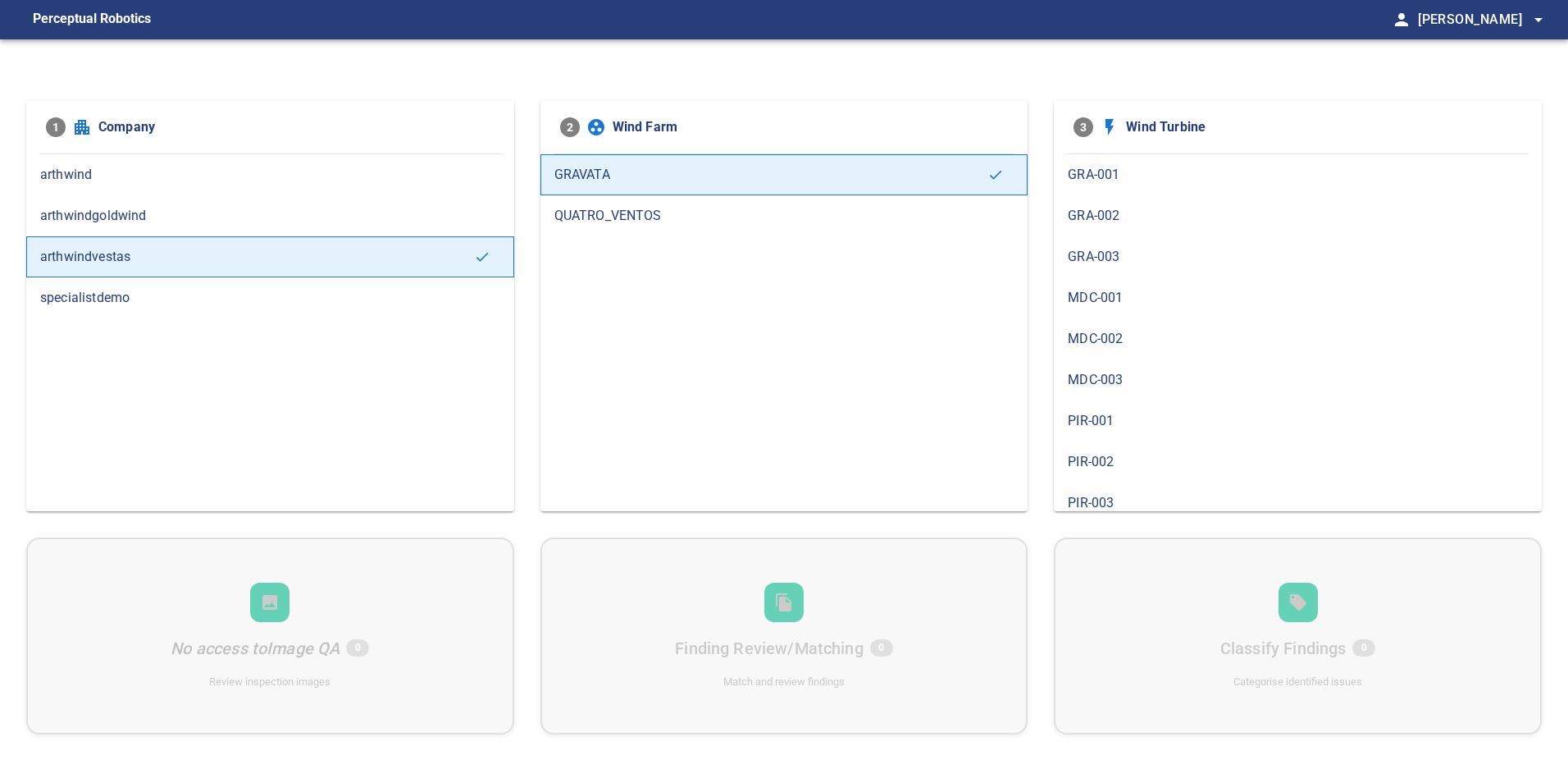
click at [1112, 472] on div "PIR-002" at bounding box center [1298, 462] width 488 height 41
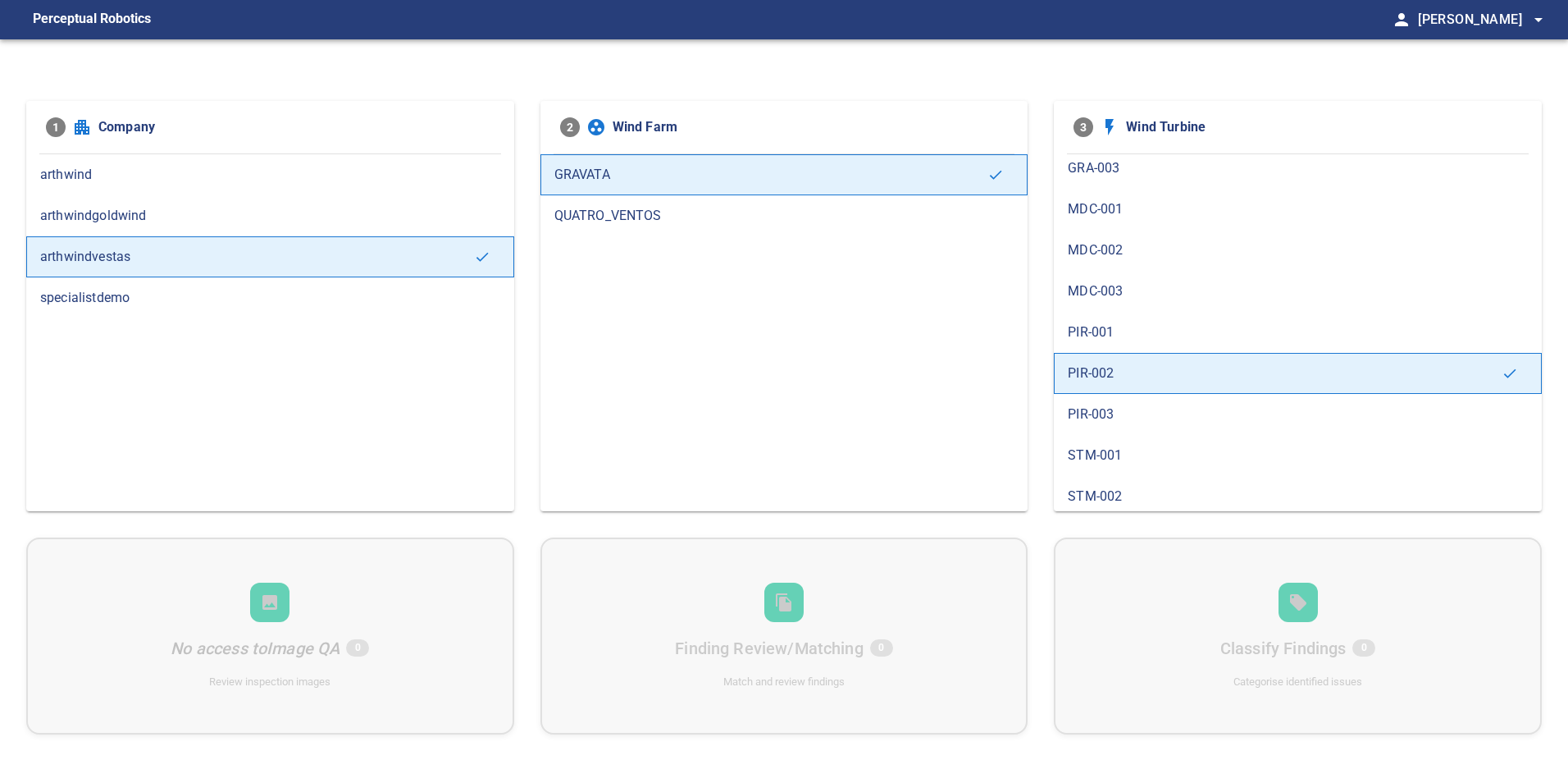
scroll to position [246, 0]
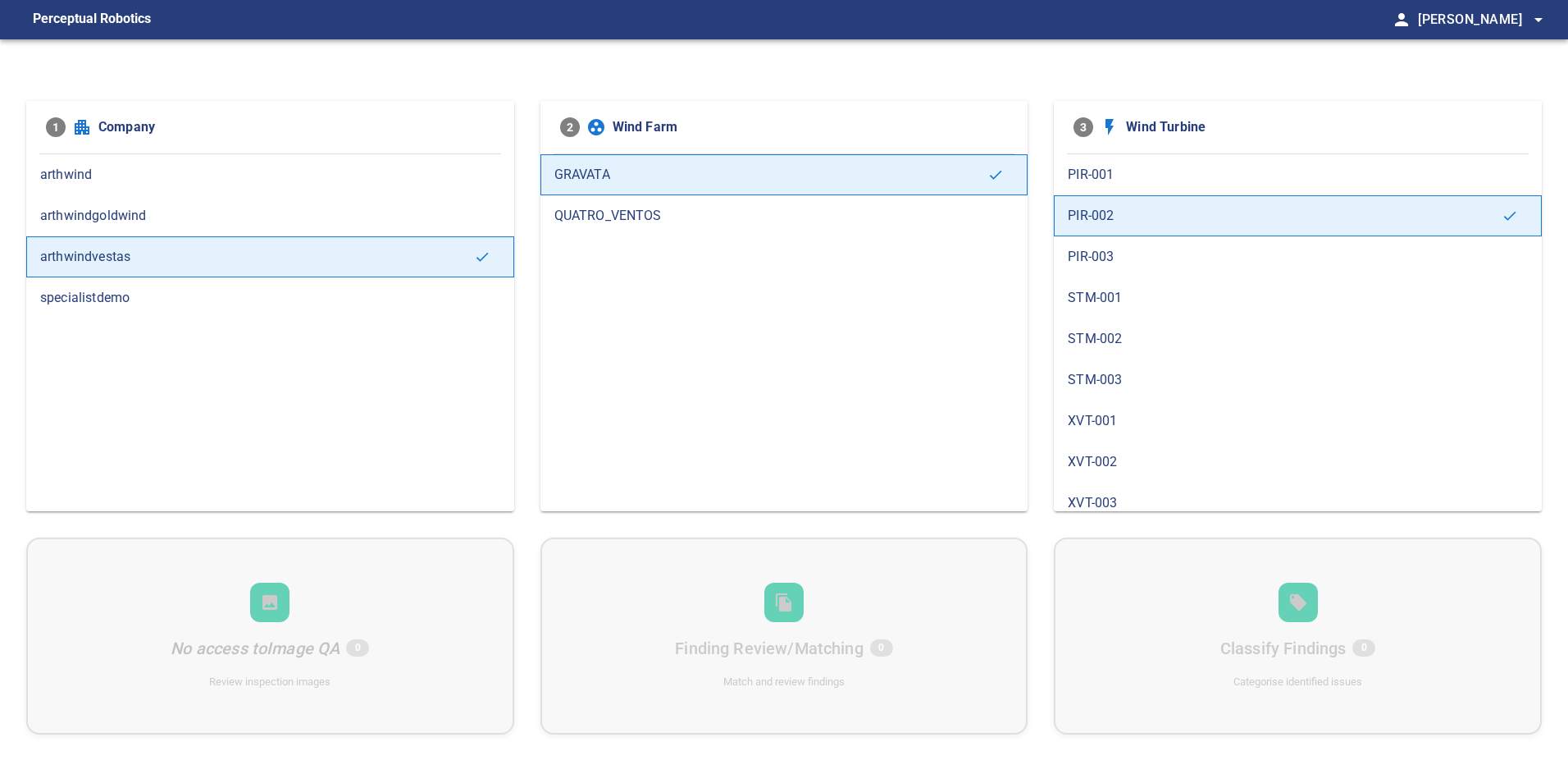
click at [1100, 424] on span "XVT-001" at bounding box center [1297, 421] width 460 height 20
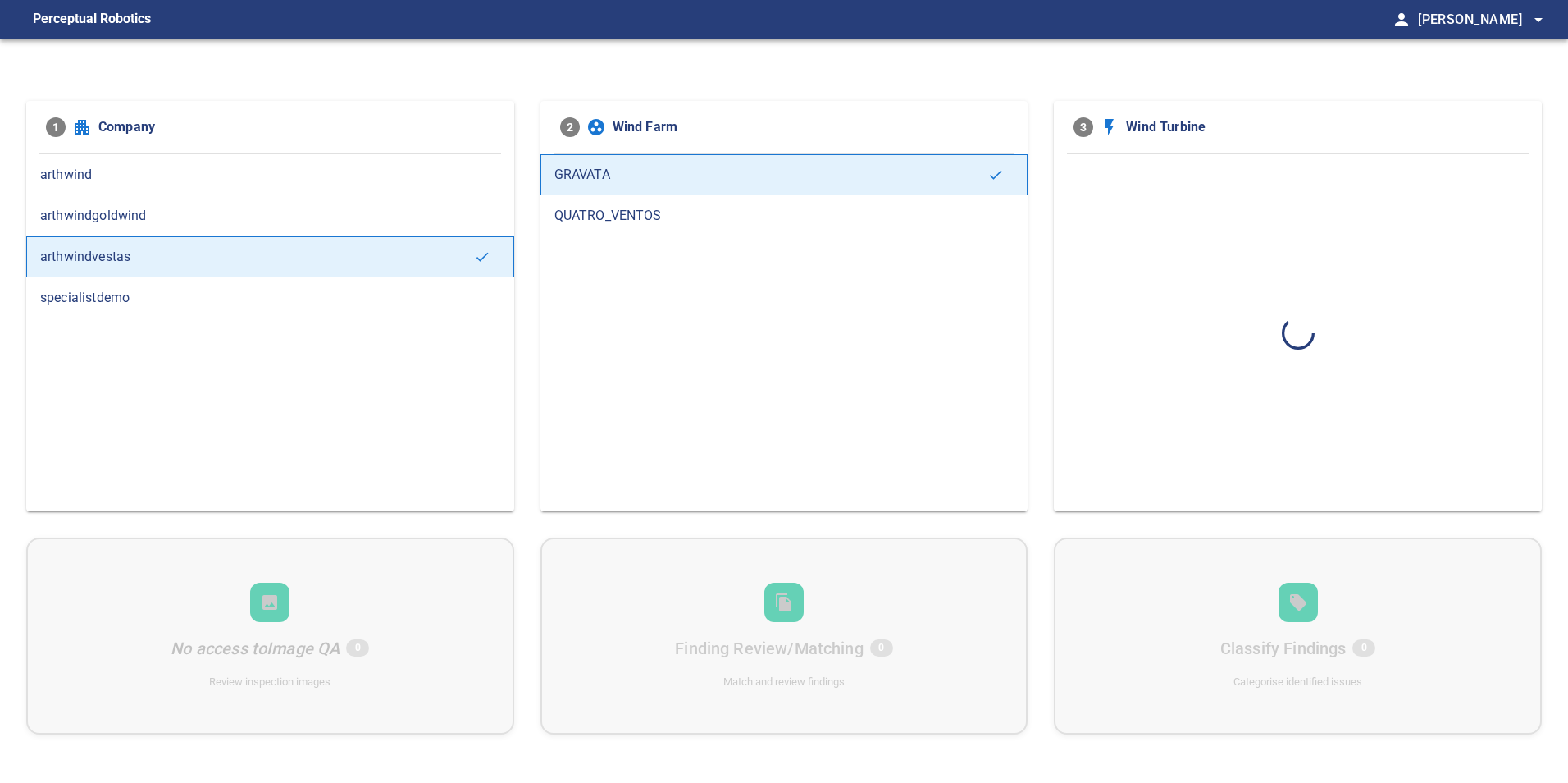
scroll to position [0, 0]
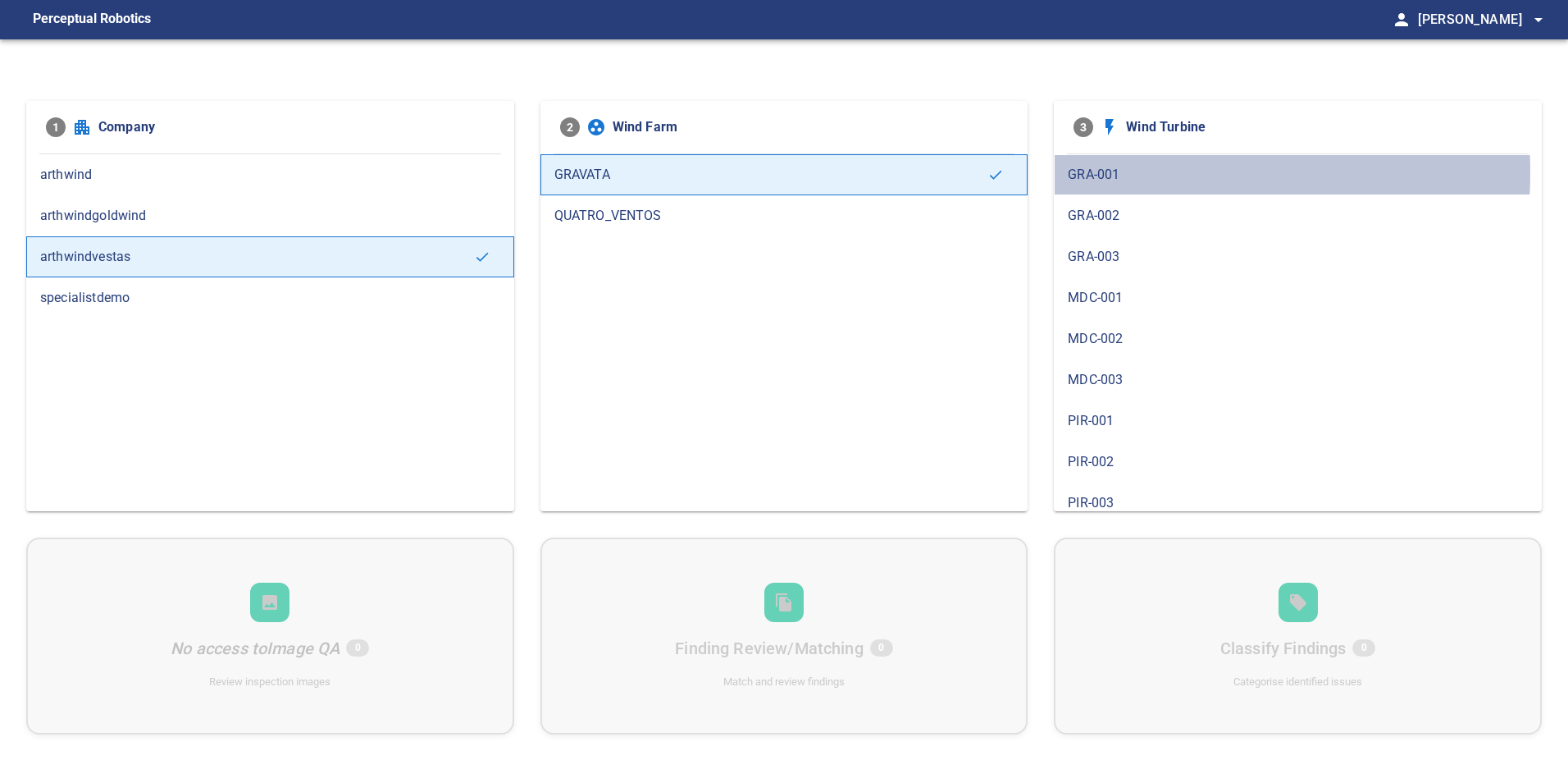
click at [1110, 172] on span "GRA-001" at bounding box center [1297, 175] width 460 height 20
